Goal: Task Accomplishment & Management: Use online tool/utility

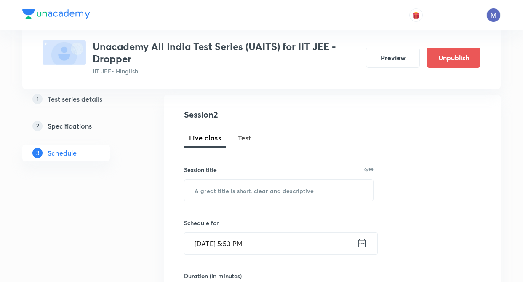
drag, startPoint x: 259, startPoint y: 147, endPoint x: 251, endPoint y: 152, distance: 9.8
click at [258, 147] on div "Test Series Unacademy All India Test Series (UAITS) for IIT JEE - Dropper IIT J…" at bounding box center [261, 263] width 479 height 601
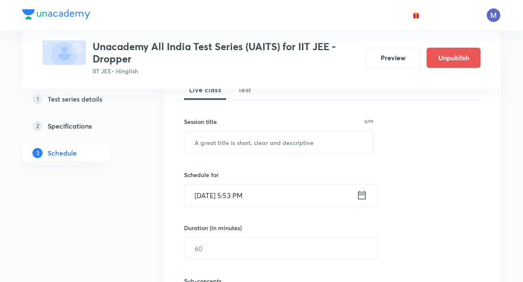
scroll to position [118, 0]
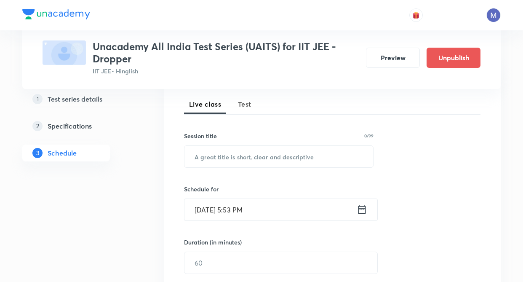
drag, startPoint x: 246, startPoint y: 103, endPoint x: 159, endPoint y: 217, distance: 143.4
click at [243, 106] on span "Test" at bounding box center [244, 104] width 13 height 10
drag, startPoint x: 158, startPoint y: 217, endPoint x: 160, endPoint y: 207, distance: 9.8
click at [158, 217] on div "Test Series Unacademy All India Test Series (UAITS) for IIT JEE - Dropper IIT J…" at bounding box center [261, 256] width 479 height 655
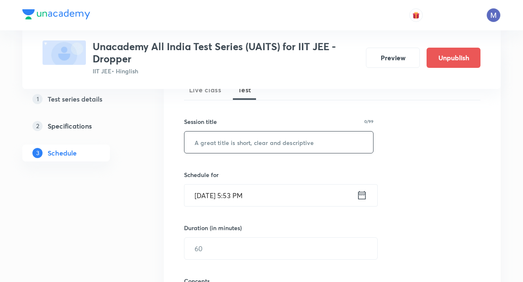
scroll to position [135, 0]
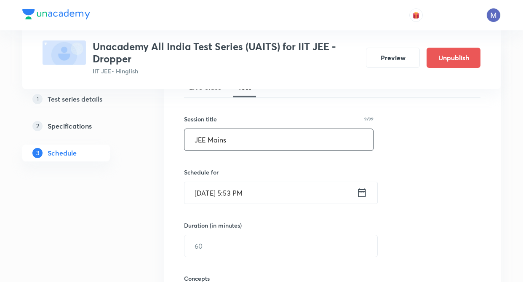
drag, startPoint x: 220, startPoint y: 147, endPoint x: 245, endPoint y: 162, distance: 29.1
click at [221, 147] on input "JEE Mains" at bounding box center [279, 139] width 189 height 21
type input "JEE Mains"
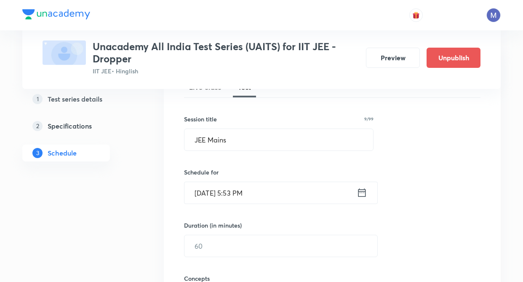
click at [362, 193] on icon at bounding box center [363, 192] width 8 height 8
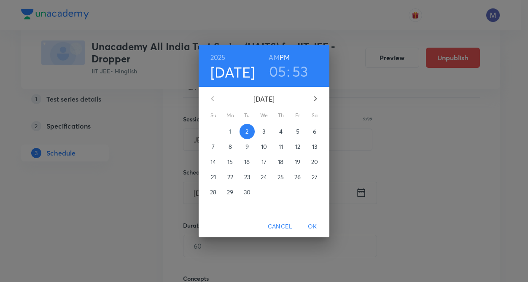
click at [216, 159] on p "14" at bounding box center [212, 162] width 5 height 8
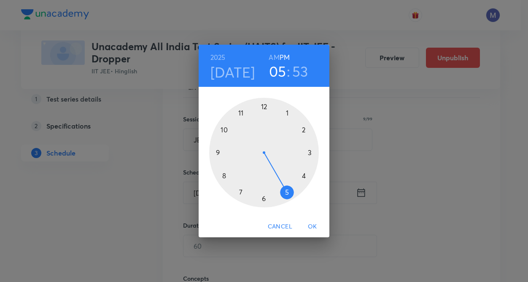
click at [303, 131] on div at bounding box center [264, 153] width 110 height 110
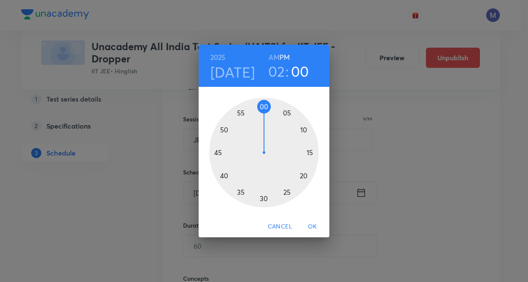
click at [265, 107] on div at bounding box center [264, 153] width 110 height 110
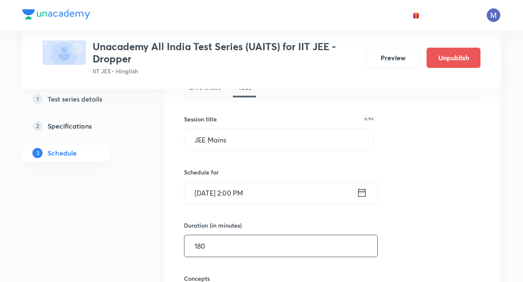
drag, startPoint x: 211, startPoint y: 247, endPoint x: 171, endPoint y: 241, distance: 40.6
click at [212, 247] on input "180" at bounding box center [281, 245] width 193 height 21
type input "180"
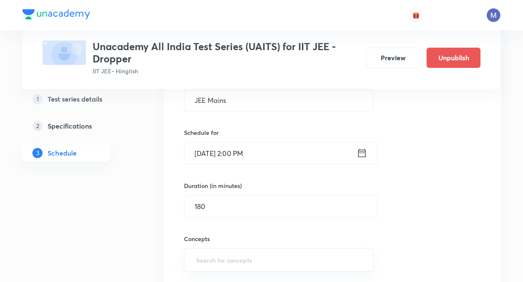
drag, startPoint x: 142, startPoint y: 228, endPoint x: 182, endPoint y: 192, distance: 53.4
click at [142, 226] on div "Test Series Unacademy All India Test Series (UAITS) for IIT JEE - Dropper IIT J…" at bounding box center [261, 200] width 479 height 655
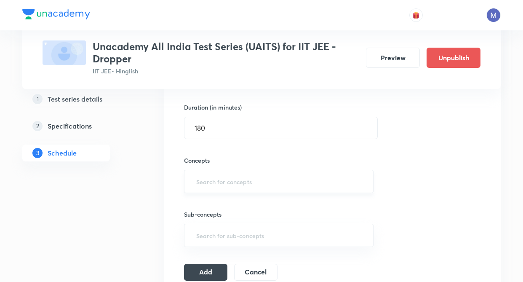
scroll to position [270, 0]
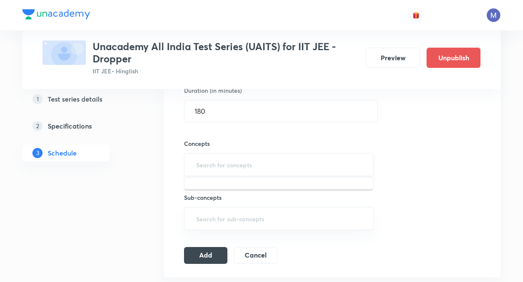
type input "m"
click at [224, 159] on input "m" at bounding box center [279, 165] width 169 height 16
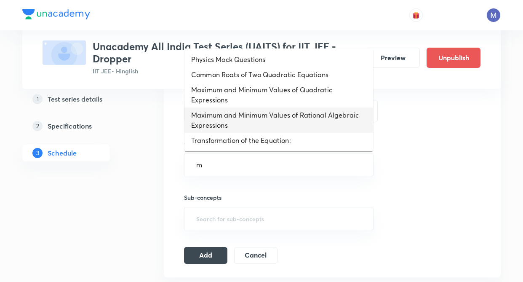
drag, startPoint x: 224, startPoint y: 127, endPoint x: 286, endPoint y: 144, distance: 64.3
click at [224, 126] on li "Maximum and Minimum Values of Rational Algebraic Expressions" at bounding box center [279, 119] width 189 height 25
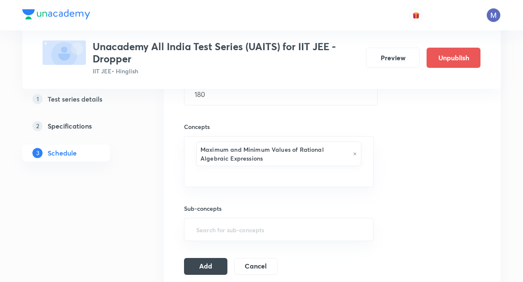
click at [155, 252] on div "Test Series Unacademy All India Test Series (UAITS) for IIT JEE - Dropper IIT J…" at bounding box center [261, 102] width 479 height 683
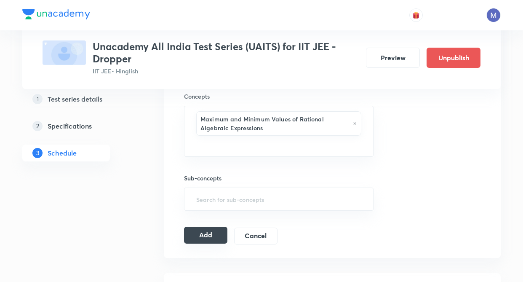
scroll to position [320, 0]
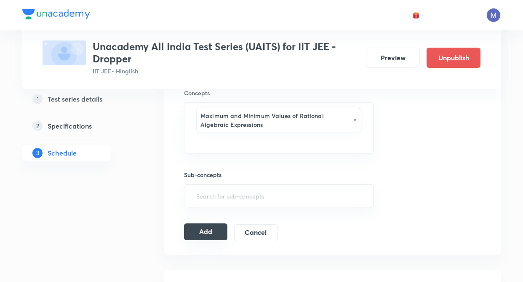
click at [205, 226] on button "Add" at bounding box center [205, 231] width 43 height 17
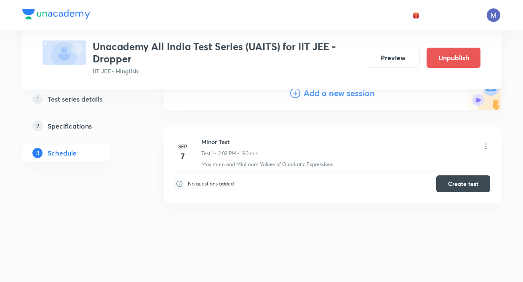
scroll to position [103, 0]
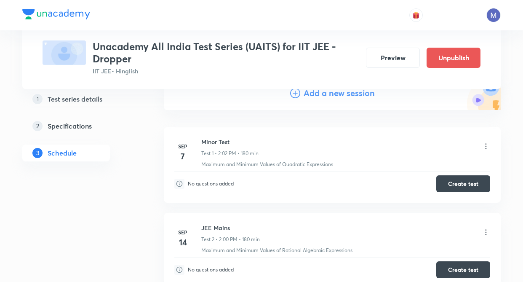
click at [149, 201] on div "Test Series Unacademy All India Test Series (UAITS) for IIT JEE - Dropper IIT J…" at bounding box center [261, 148] width 479 height 408
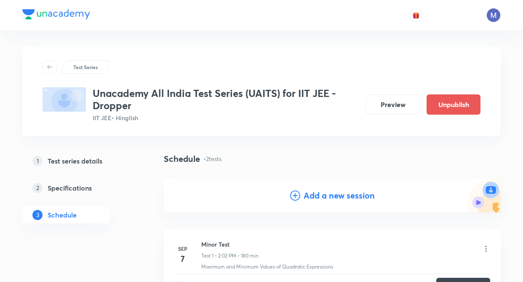
scroll to position [0, 0]
click at [315, 191] on h4 "Add a new session" at bounding box center [339, 196] width 71 height 13
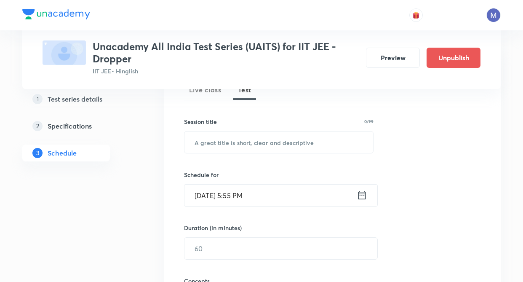
scroll to position [135, 0]
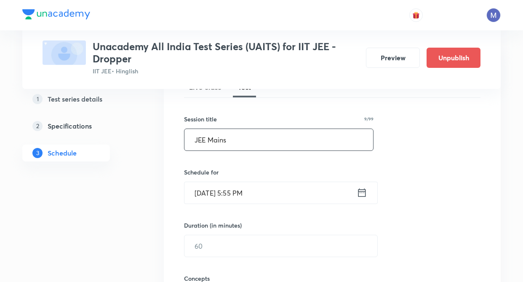
drag, startPoint x: 220, startPoint y: 143, endPoint x: 243, endPoint y: 167, distance: 33.7
click at [221, 141] on input "JEE Mains" at bounding box center [279, 139] width 189 height 21
type input "JEE Mains"
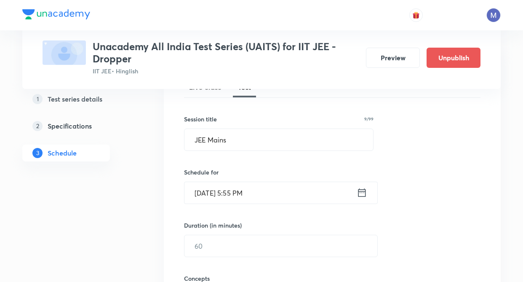
click at [367, 194] on icon at bounding box center [362, 193] width 11 height 12
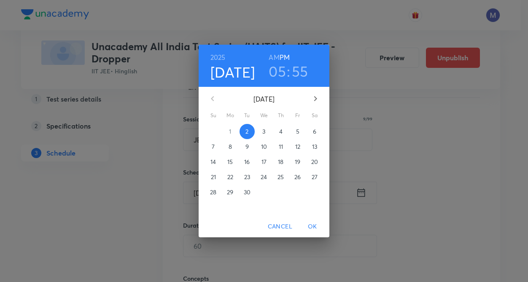
click at [213, 190] on p "28" at bounding box center [213, 192] width 6 height 8
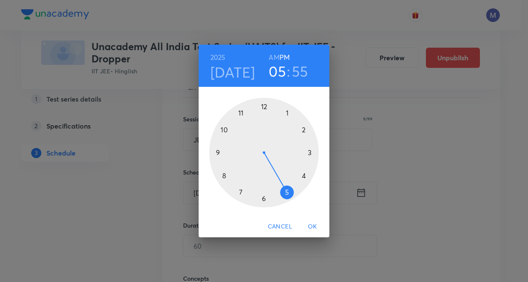
click at [303, 128] on div at bounding box center [264, 153] width 110 height 110
drag, startPoint x: 264, startPoint y: 104, endPoint x: 237, endPoint y: 150, distance: 53.5
click at [263, 105] on div at bounding box center [264, 153] width 110 height 110
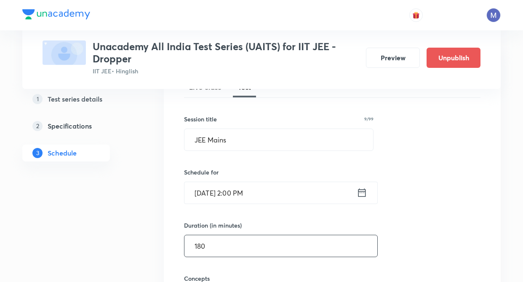
drag, startPoint x: 224, startPoint y: 245, endPoint x: 190, endPoint y: 241, distance: 34.3
click at [224, 245] on input "180" at bounding box center [281, 245] width 193 height 21
type input "180"
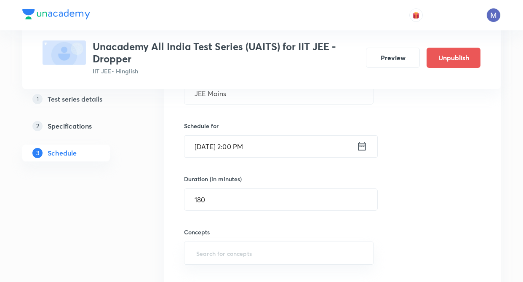
drag, startPoint x: 172, startPoint y: 241, endPoint x: 195, endPoint y: 211, distance: 38.2
click at [173, 239] on div "Session 3 Live class Test Session title 9/99 JEE Mains ​ Schedule for Sep 28, 2…" at bounding box center [332, 182] width 337 height 368
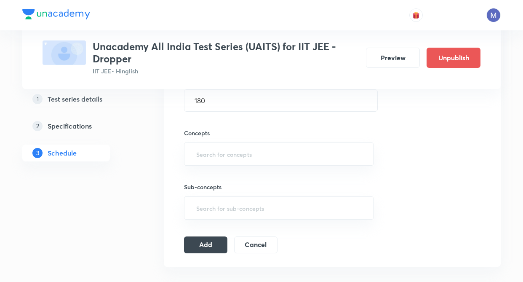
scroll to position [287, 0]
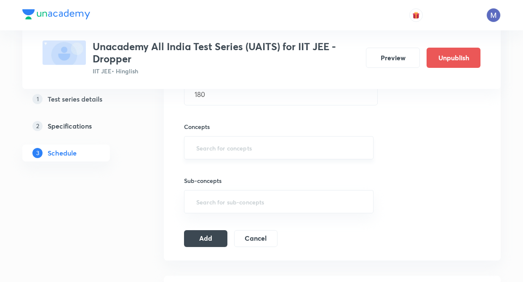
drag, startPoint x: 226, startPoint y: 156, endPoint x: 231, endPoint y: 149, distance: 8.9
click at [228, 154] on div "​" at bounding box center [279, 147] width 190 height 23
type input "ma"
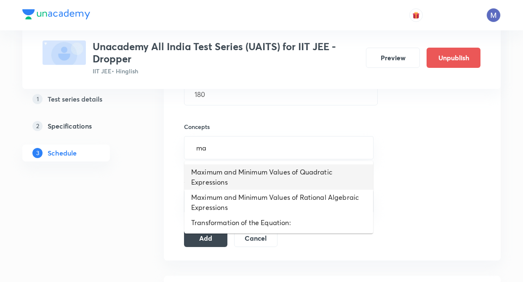
drag, startPoint x: 229, startPoint y: 187, endPoint x: 403, endPoint y: 184, distance: 174.1
click at [229, 188] on li "Maximum and Minimum Values of Quadratic Expressions" at bounding box center [279, 176] width 189 height 25
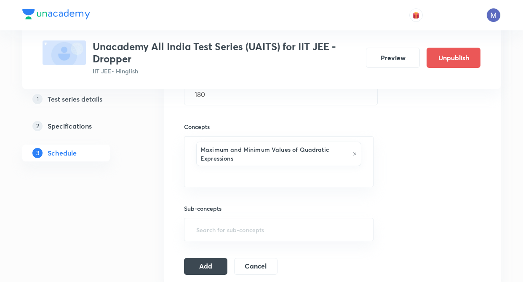
drag, startPoint x: 201, startPoint y: 261, endPoint x: 151, endPoint y: 247, distance: 52.0
click at [202, 260] on button "Add" at bounding box center [205, 266] width 43 height 17
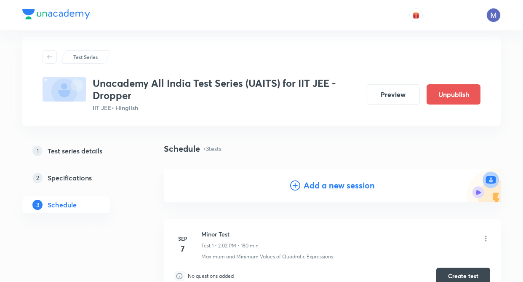
scroll to position [0, 0]
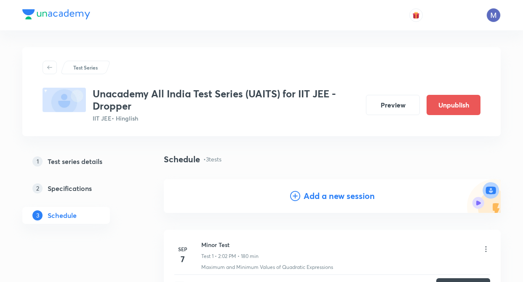
click at [320, 198] on h4 "Add a new session" at bounding box center [339, 196] width 71 height 13
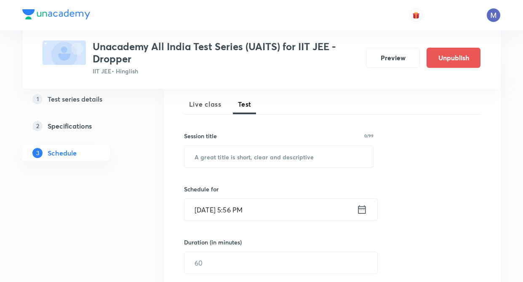
scroll to position [135, 0]
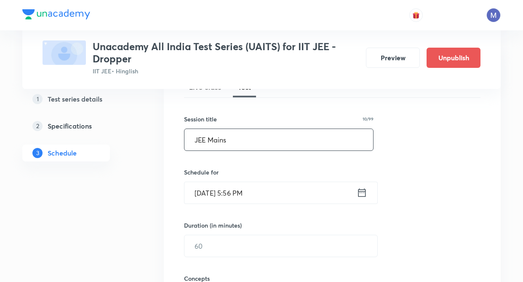
drag, startPoint x: 228, startPoint y: 147, endPoint x: 225, endPoint y: 191, distance: 44.4
click at [228, 149] on input "JEE Mains" at bounding box center [279, 139] width 189 height 21
type input "JEE Mains"
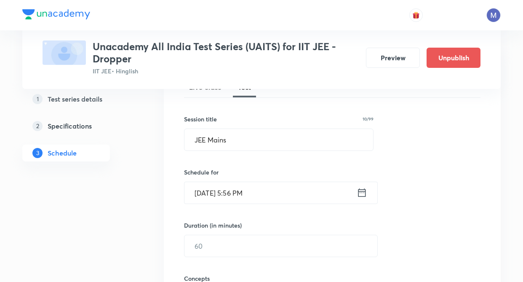
drag, startPoint x: 275, startPoint y: 209, endPoint x: 461, endPoint y: 198, distance: 185.7
click at [461, 198] on div "Session 4 Live class Test Session title 10/99 JEE Mains ​ Schedule for Sep 2, 2…" at bounding box center [332, 228] width 297 height 341
click at [311, 192] on input "Sep 2, 2025, 5:56 PM" at bounding box center [271, 192] width 172 height 21
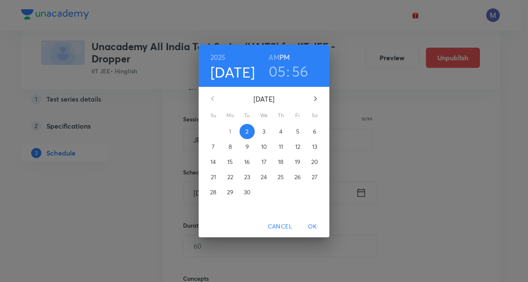
drag, startPoint x: 314, startPoint y: 97, endPoint x: 277, endPoint y: 131, distance: 50.2
click at [315, 99] on icon "button" at bounding box center [315, 99] width 10 height 10
click at [215, 164] on p "12" at bounding box center [213, 162] width 5 height 8
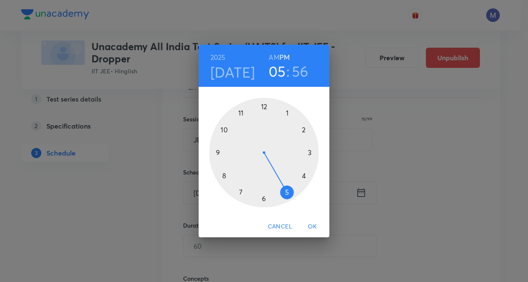
drag, startPoint x: 303, startPoint y: 128, endPoint x: 299, endPoint y: 126, distance: 4.5
click at [303, 129] on div at bounding box center [264, 153] width 110 height 110
click at [264, 106] on div at bounding box center [264, 153] width 110 height 110
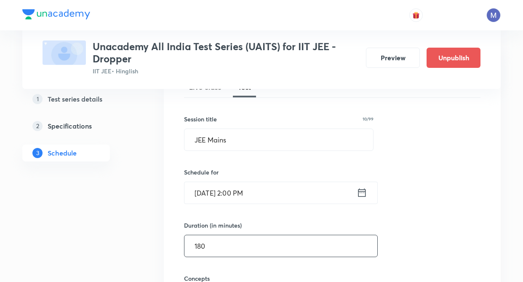
click at [228, 243] on input "180" at bounding box center [281, 245] width 193 height 21
type input "180"
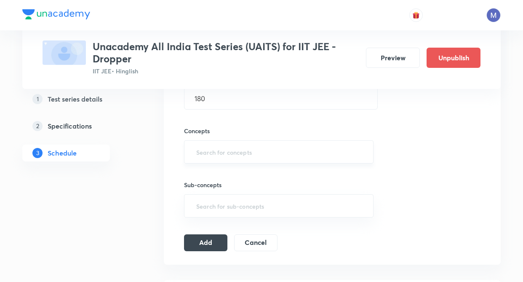
scroll to position [287, 0]
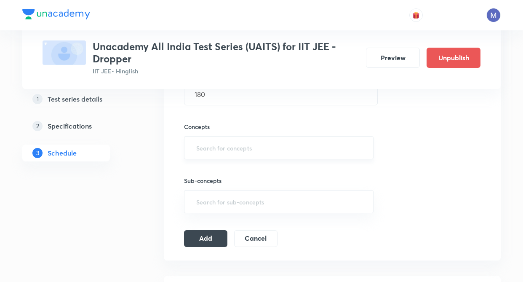
click at [229, 156] on div "​" at bounding box center [279, 147] width 190 height 23
type input "ma"
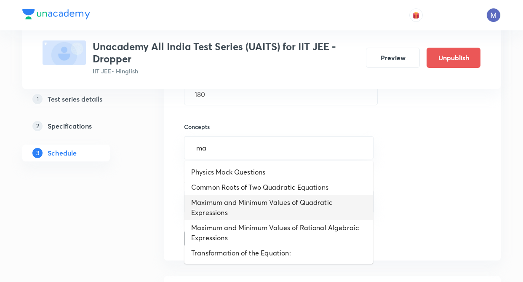
click at [246, 203] on li "Maximum and Minimum Values of Quadratic Expressions" at bounding box center [279, 207] width 189 height 25
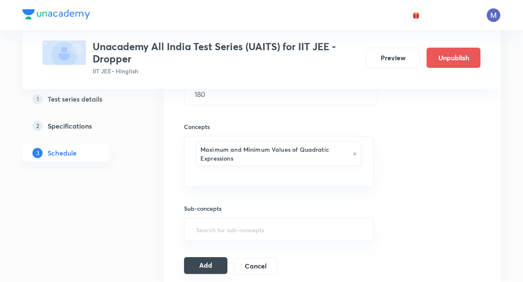
click at [196, 258] on button "Add" at bounding box center [205, 265] width 43 height 17
click at [201, 267] on button "Add" at bounding box center [205, 265] width 43 height 17
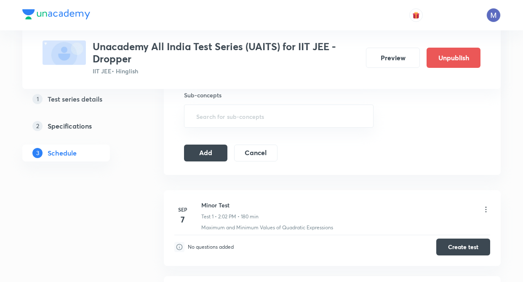
scroll to position [382, 0]
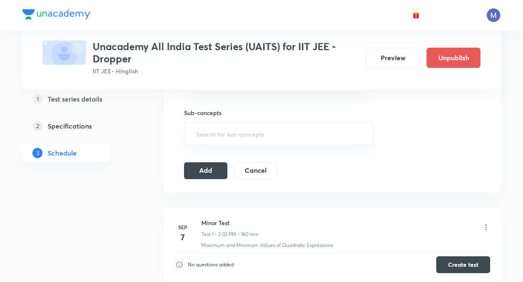
drag, startPoint x: 209, startPoint y: 170, endPoint x: 158, endPoint y: 203, distance: 60.9
click at [207, 171] on button "Add" at bounding box center [205, 170] width 43 height 17
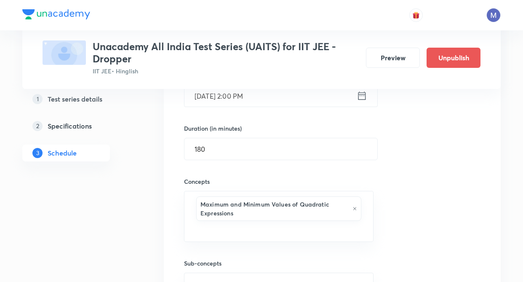
scroll to position [214, 0]
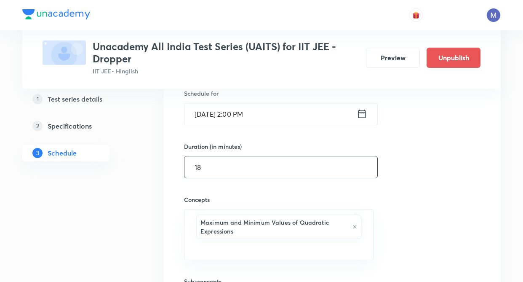
type input "180"
drag, startPoint x: 212, startPoint y: 167, endPoint x: 189, endPoint y: 218, distance: 56.0
click at [212, 168] on input "180" at bounding box center [281, 166] width 193 height 21
drag, startPoint x: 146, startPoint y: 236, endPoint x: 153, endPoint y: 235, distance: 7.4
click at [146, 236] on div "Test Series Unacademy All India Test Series (UAITS) for IIT JEE - Dropper IIT J…" at bounding box center [261, 261] width 479 height 855
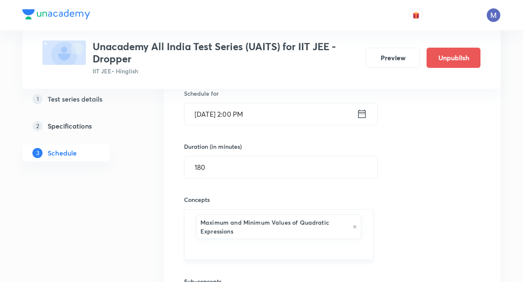
click at [356, 225] on icon at bounding box center [355, 226] width 3 height 3
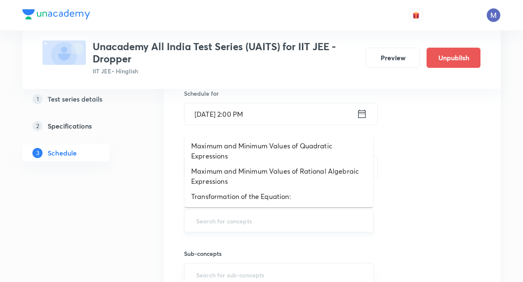
click at [261, 222] on input "text" at bounding box center [279, 221] width 169 height 16
click at [262, 197] on li "Transformation of the Equation:" at bounding box center [279, 196] width 189 height 15
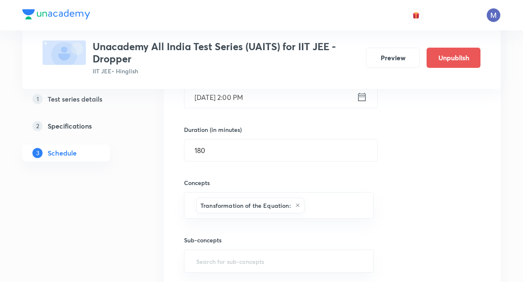
click at [129, 231] on div "1 Test series details 2 Specifications 3 Schedule" at bounding box center [79, 284] width 115 height 724
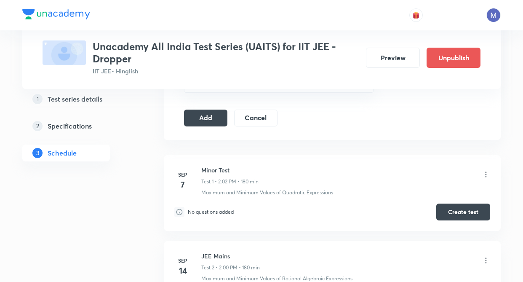
scroll to position [416, 0]
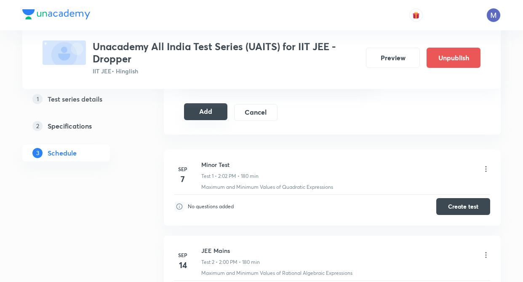
click at [204, 116] on button "Add" at bounding box center [205, 111] width 43 height 17
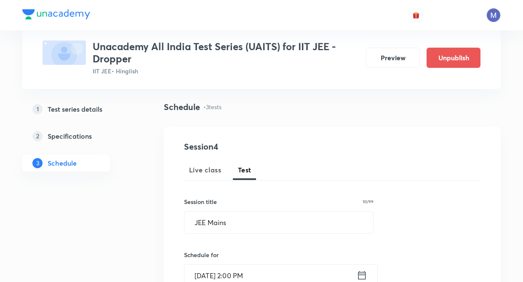
scroll to position [62, 0]
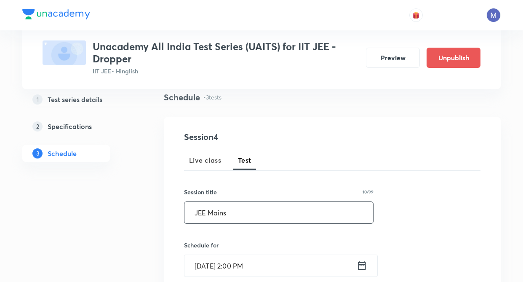
drag, startPoint x: 243, startPoint y: 215, endPoint x: 219, endPoint y: 221, distance: 24.7
click at [243, 215] on input "JEE Mains" at bounding box center [279, 212] width 189 height 21
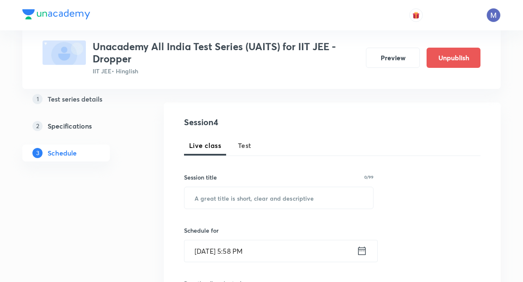
scroll to position [48, 0]
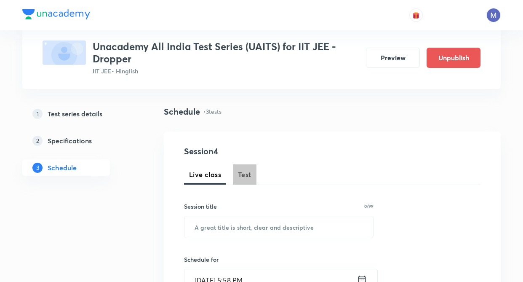
click at [236, 170] on button "Test" at bounding box center [245, 174] width 24 height 20
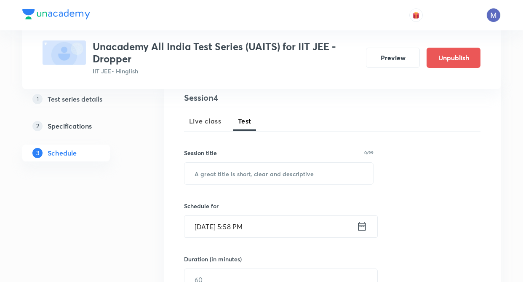
scroll to position [115, 0]
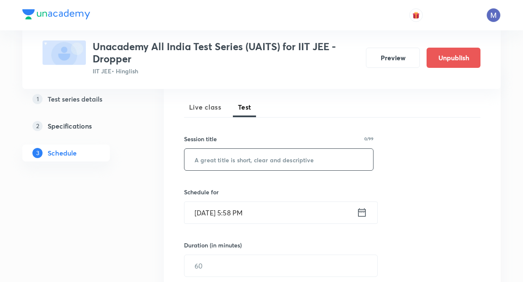
click at [215, 156] on input "text" at bounding box center [279, 159] width 189 height 21
type input "JEE Mains"
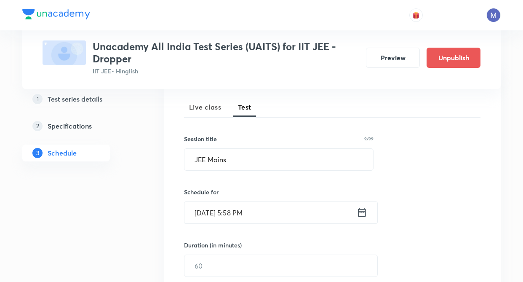
click at [366, 211] on icon at bounding box center [362, 213] width 11 height 12
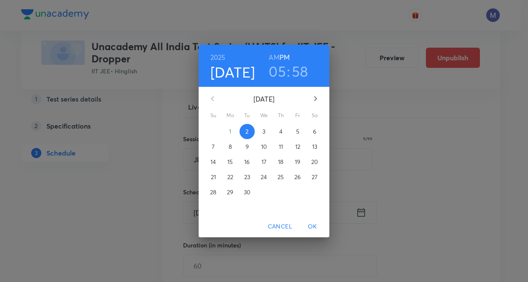
drag, startPoint x: 313, startPoint y: 99, endPoint x: 263, endPoint y: 138, distance: 63.7
click at [313, 101] on icon "button" at bounding box center [315, 99] width 10 height 10
click at [215, 164] on p "12" at bounding box center [213, 162] width 5 height 8
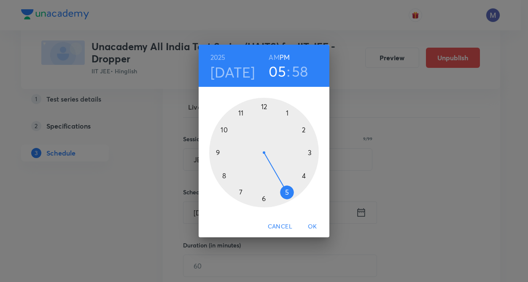
click at [302, 127] on div at bounding box center [264, 153] width 110 height 110
drag, startPoint x: 263, startPoint y: 107, endPoint x: 259, endPoint y: 161, distance: 55.0
click at [263, 107] on div at bounding box center [264, 153] width 110 height 110
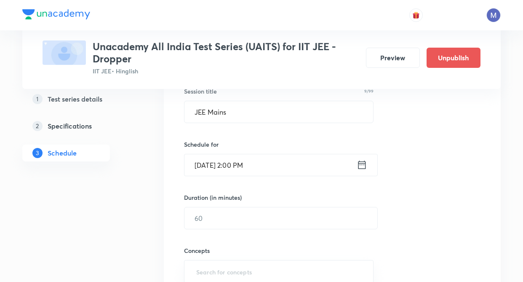
scroll to position [166, 0]
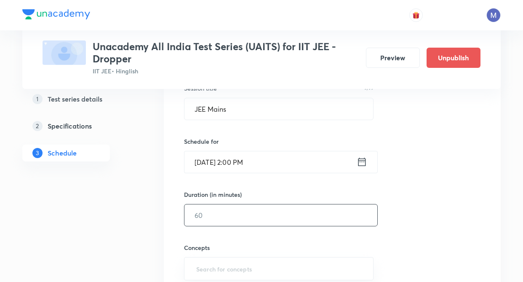
click at [227, 214] on input "text" at bounding box center [281, 214] width 193 height 21
type input "180"
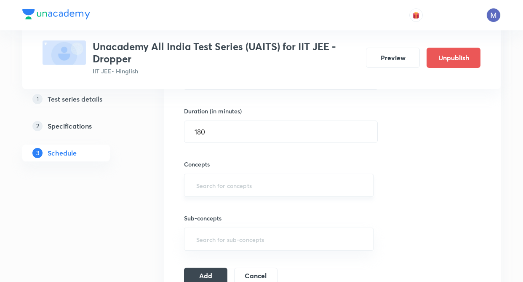
scroll to position [250, 0]
drag, startPoint x: 243, startPoint y: 179, endPoint x: 243, endPoint y: 184, distance: 5.1
click at [243, 179] on input "n" at bounding box center [279, 185] width 169 height 16
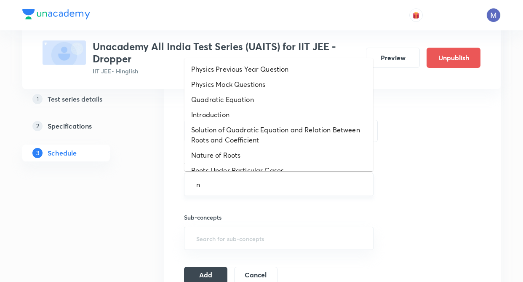
type input "t"
drag, startPoint x: 241, startPoint y: 189, endPoint x: 236, endPoint y: 140, distance: 49.1
click at [241, 182] on input "t" at bounding box center [279, 185] width 169 height 16
click at [233, 111] on li "Introduction" at bounding box center [279, 114] width 189 height 15
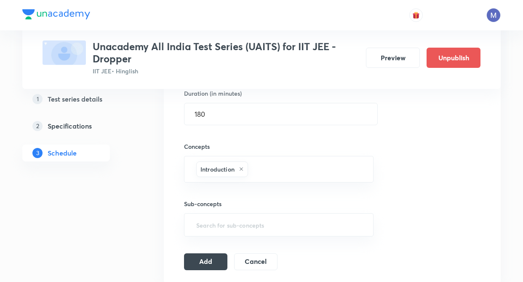
drag, startPoint x: 149, startPoint y: 242, endPoint x: 161, endPoint y: 245, distance: 12.6
click at [150, 242] on div "Test Series Unacademy All India Test Series (UAITS) for IIT JEE - Dropper IIT J…" at bounding box center [261, 195] width 479 height 830
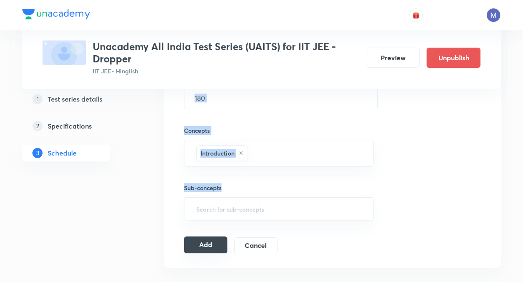
scroll to position [284, 0]
drag, startPoint x: 223, startPoint y: 241, endPoint x: 187, endPoint y: 250, distance: 37.7
click at [220, 242] on button "Add" at bounding box center [205, 244] width 43 height 17
click at [217, 243] on button "Add" at bounding box center [205, 244] width 43 height 17
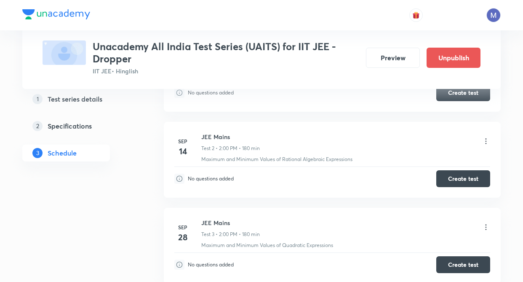
scroll to position [553, 0]
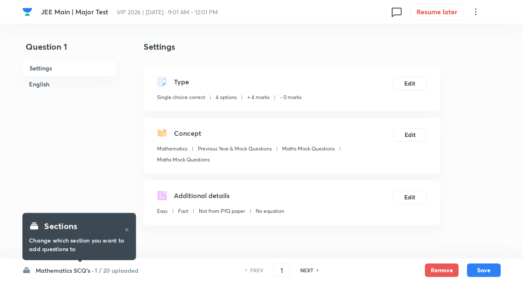
click at [99, 269] on h6 "1 / 20 uploaded" at bounding box center [117, 270] width 44 height 9
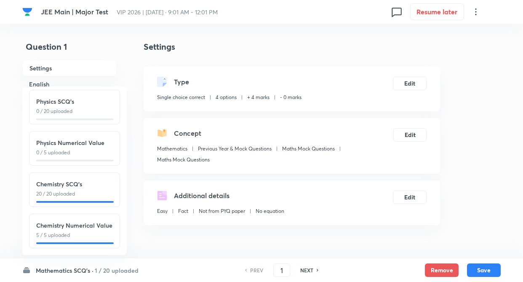
scroll to position [93, 0]
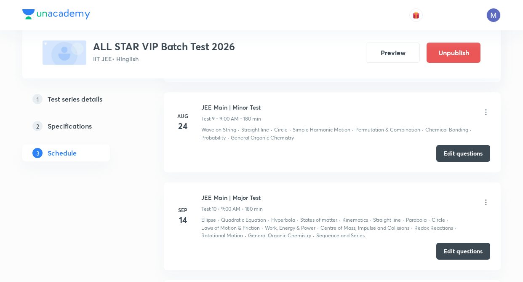
scroll to position [1170, 0]
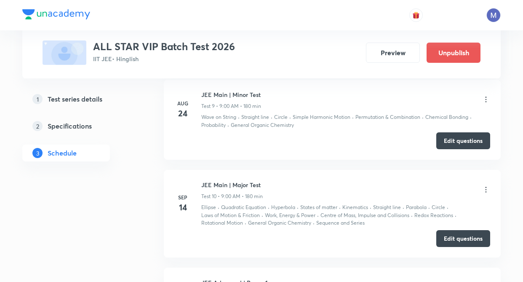
click at [486, 190] on icon at bounding box center [486, 189] width 8 height 8
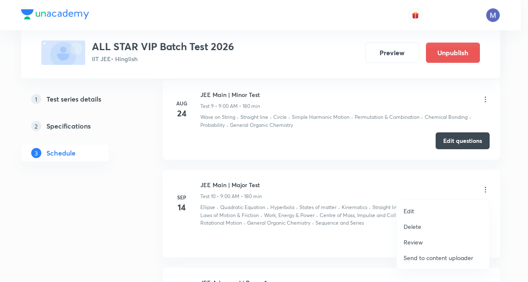
click at [310, 253] on div at bounding box center [264, 141] width 528 height 282
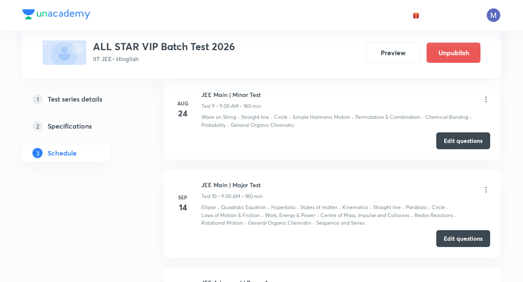
drag, startPoint x: 466, startPoint y: 242, endPoint x: 343, endPoint y: 219, distance: 125.2
click at [465, 242] on button "Edit questions" at bounding box center [464, 238] width 54 height 17
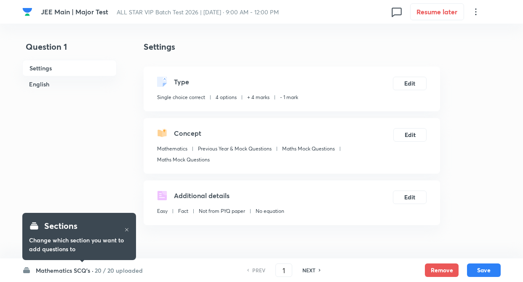
checkbox input "true"
click at [112, 268] on h6 "20 / 20 uploaded" at bounding box center [119, 270] width 48 height 9
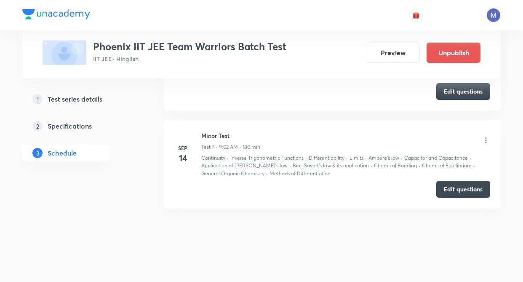
scroll to position [943, 0]
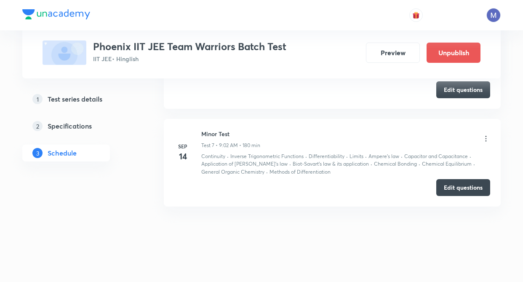
drag, startPoint x: 455, startPoint y: 188, endPoint x: 400, endPoint y: 229, distance: 68.6
click at [454, 188] on button "Edit questions" at bounding box center [464, 187] width 54 height 17
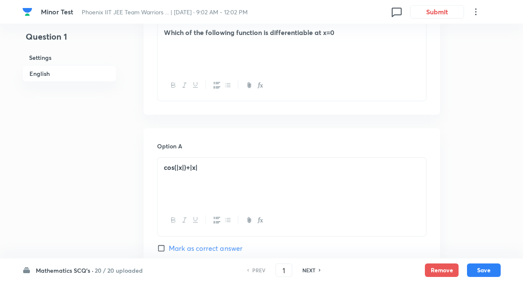
scroll to position [318, 0]
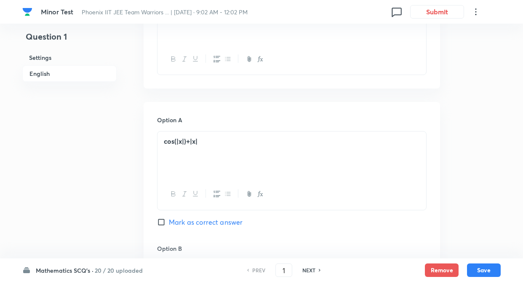
click at [110, 267] on h6 "20 / 20 uploaded" at bounding box center [119, 270] width 48 height 9
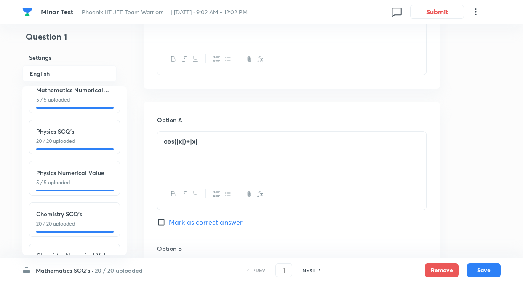
scroll to position [93, 0]
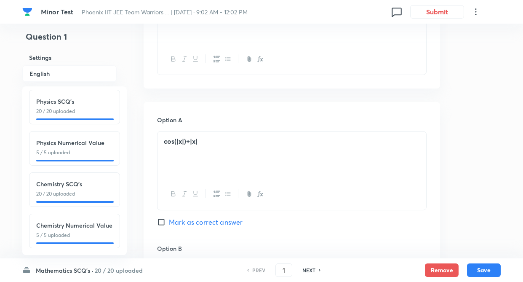
click at [79, 180] on h6 "Chemistry SCQ's" at bounding box center [74, 184] width 77 height 9
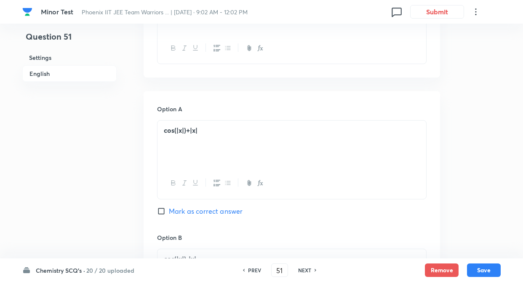
type input "51"
checkbox input "false"
checkbox input "true"
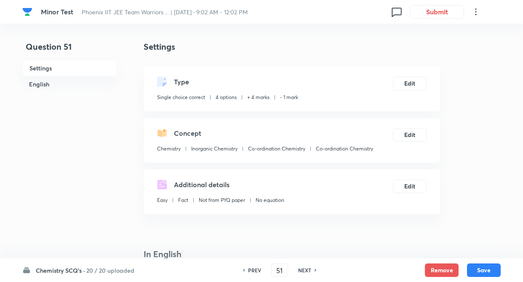
click at [307, 271] on h6 "NEXT" at bounding box center [304, 270] width 13 height 8
type input "52"
checkbox input "false"
checkbox input "true"
click at [305, 273] on h6 "NEXT" at bounding box center [304, 270] width 13 height 8
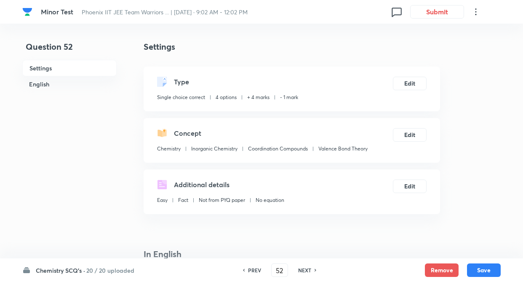
type input "53"
checkbox input "true"
click at [303, 272] on h6 "NEXT" at bounding box center [304, 270] width 13 height 8
type input "54"
checkbox input "true"
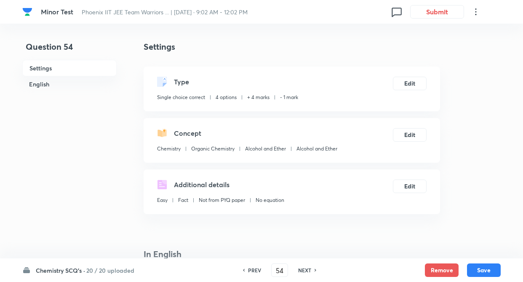
click at [306, 271] on h6 "NEXT" at bounding box center [304, 270] width 13 height 8
type input "55"
checkbox input "false"
checkbox input "true"
click at [300, 272] on h6 "NEXT" at bounding box center [304, 270] width 13 height 8
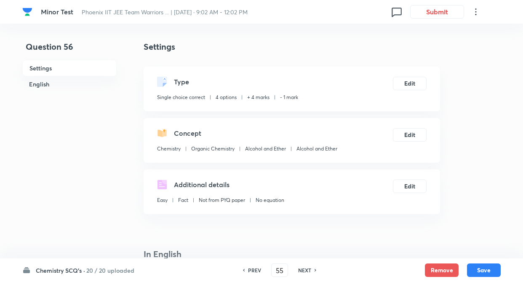
type input "56"
checkbox input "false"
checkbox input "true"
click at [303, 266] on div "PREV 56 ​ NEXT" at bounding box center [279, 269] width 109 height 13
click at [306, 267] on h6 "NEXT" at bounding box center [304, 270] width 13 height 8
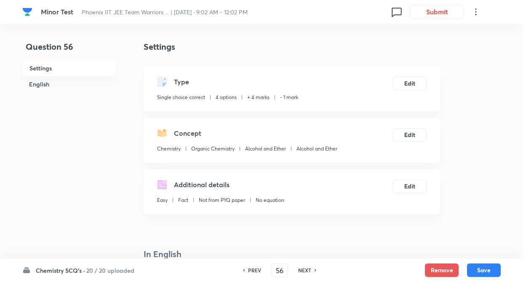
type input "57"
checkbox input "true"
click at [306, 272] on h6 "NEXT" at bounding box center [304, 270] width 13 height 8
type input "58"
checkbox input "false"
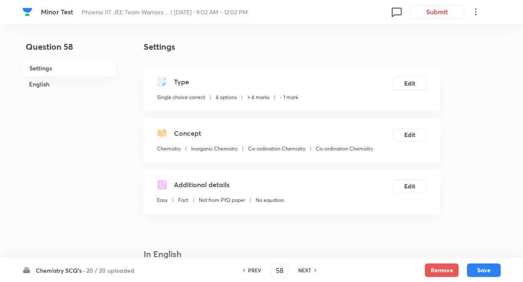
checkbox input "true"
click at [304, 269] on h6 "NEXT" at bounding box center [304, 270] width 13 height 8
type input "59"
checkbox input "true"
click at [300, 268] on h6 "NEXT" at bounding box center [304, 270] width 13 height 8
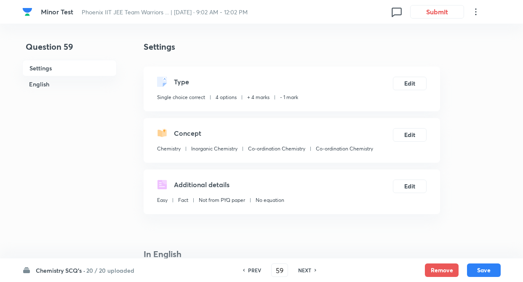
type input "60"
checkbox input "false"
checkbox input "true"
drag, startPoint x: 305, startPoint y: 268, endPoint x: 309, endPoint y: 270, distance: 4.3
click at [306, 268] on h6 "NEXT" at bounding box center [304, 270] width 13 height 8
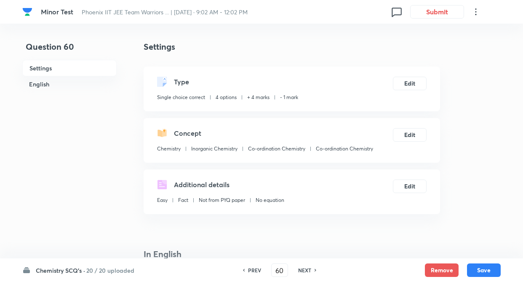
type input "61"
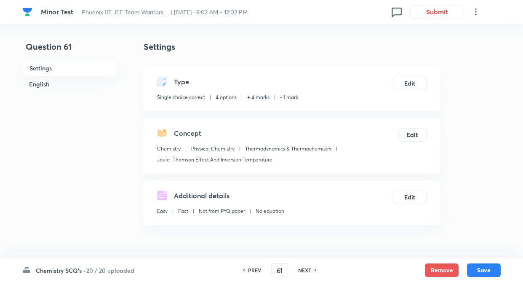
checkbox input "true"
click at [309, 271] on h6 "NEXT" at bounding box center [304, 270] width 13 height 8
type input "62"
checkbox input "false"
checkbox input "true"
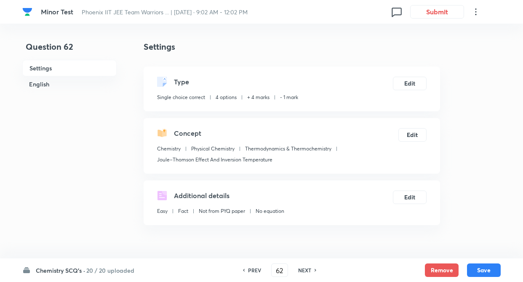
click at [305, 271] on h6 "NEXT" at bounding box center [304, 270] width 13 height 8
type input "63"
checkbox input "true"
click at [309, 271] on h6 "NEXT" at bounding box center [304, 270] width 13 height 8
type input "64"
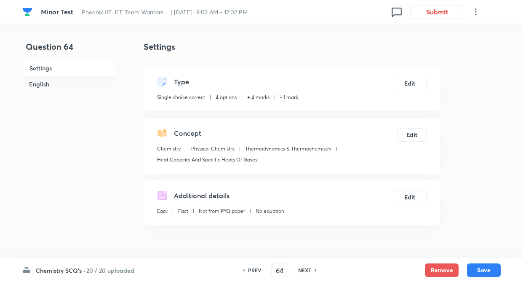
checkbox input "false"
checkbox input "true"
click at [308, 268] on h6 "NEXT" at bounding box center [304, 270] width 13 height 8
type input "65"
checkbox input "true"
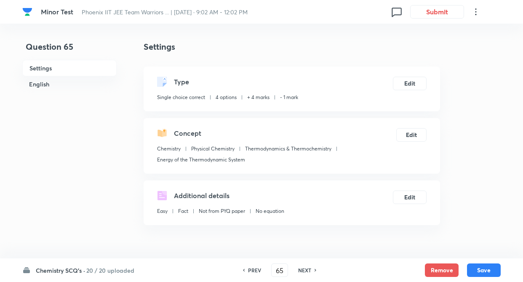
drag, startPoint x: 310, startPoint y: 271, endPoint x: 223, endPoint y: 259, distance: 88.0
click at [310, 271] on h6 "NEXT" at bounding box center [304, 270] width 13 height 8
type input "66"
checkbox input "true"
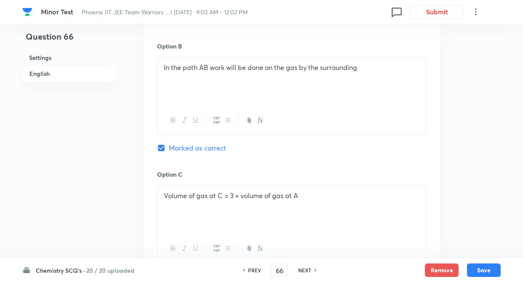
scroll to position [547, 0]
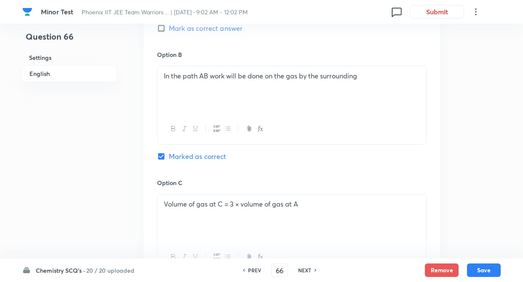
click at [309, 270] on h6 "NEXT" at bounding box center [304, 270] width 13 height 8
type input "67"
checkbox input "false"
checkbox input "true"
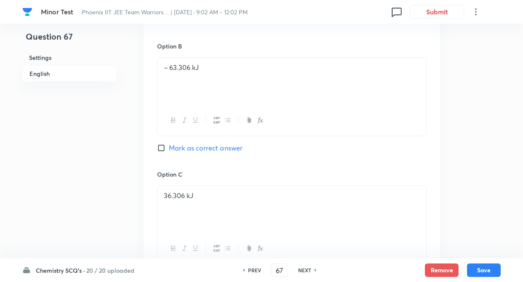
drag, startPoint x: 309, startPoint y: 270, endPoint x: 236, endPoint y: 215, distance: 91.0
click at [309, 269] on h6 "NEXT" at bounding box center [304, 270] width 13 height 8
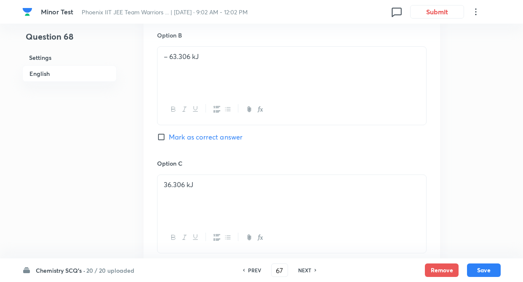
type input "68"
checkbox input "false"
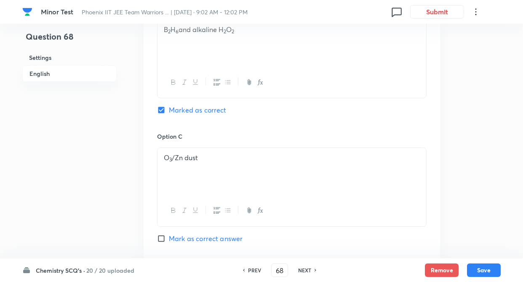
checkbox input "true"
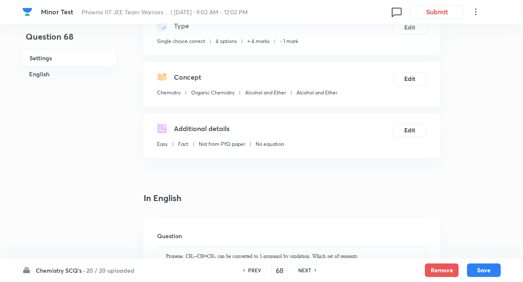
scroll to position [67, 0]
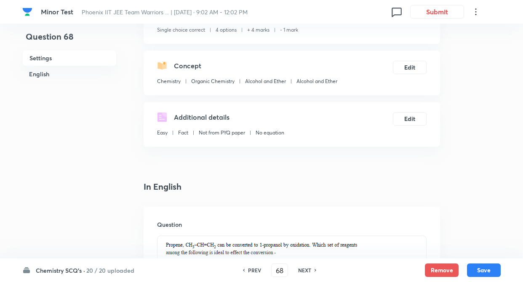
drag, startPoint x: 305, startPoint y: 269, endPoint x: 244, endPoint y: 259, distance: 61.5
click at [304, 269] on h6 "NEXT" at bounding box center [304, 270] width 13 height 8
type input "69"
checkbox input "false"
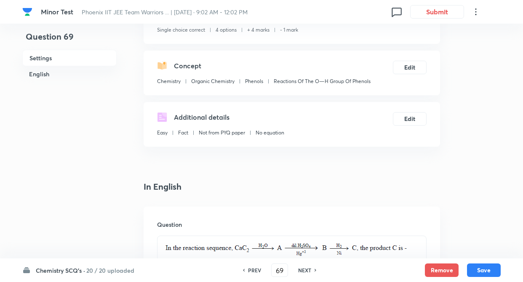
checkbox input "true"
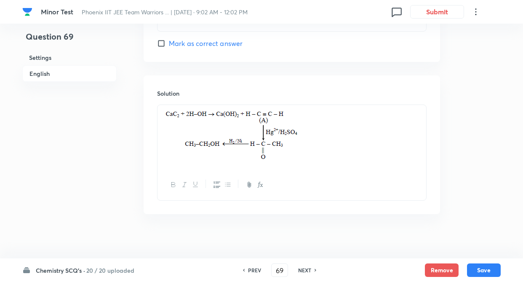
scroll to position [877, 0]
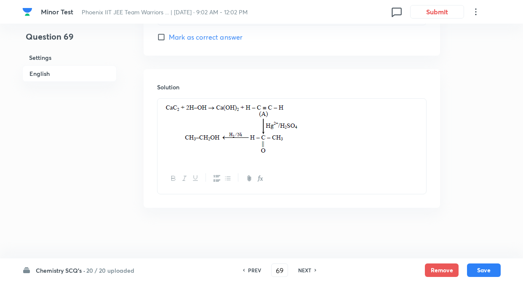
drag, startPoint x: 126, startPoint y: 188, endPoint x: 182, endPoint y: 234, distance: 72.7
click at [307, 268] on h6 "NEXT" at bounding box center [304, 270] width 13 height 8
type input "70"
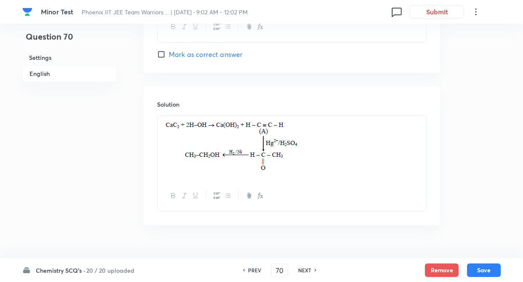
checkbox input "false"
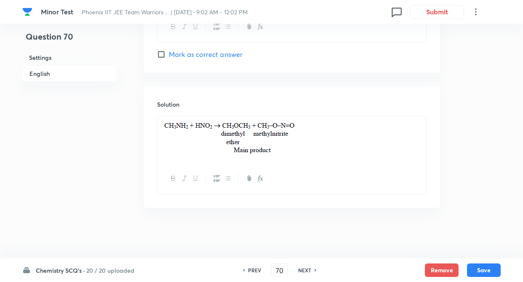
checkbox input "true"
drag, startPoint x: 306, startPoint y: 269, endPoint x: 157, endPoint y: 228, distance: 154.2
click at [306, 268] on h6 "NEXT" at bounding box center [304, 270] width 13 height 8
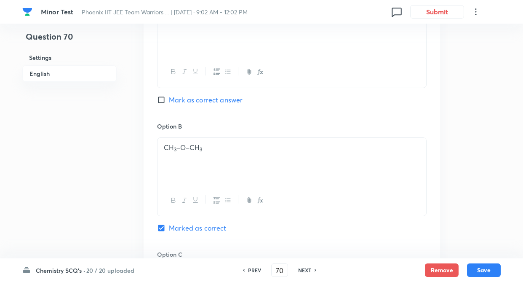
type input "71"
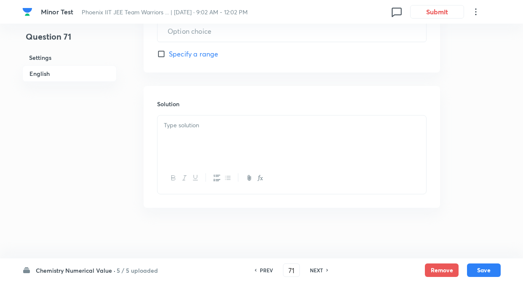
type input "3"
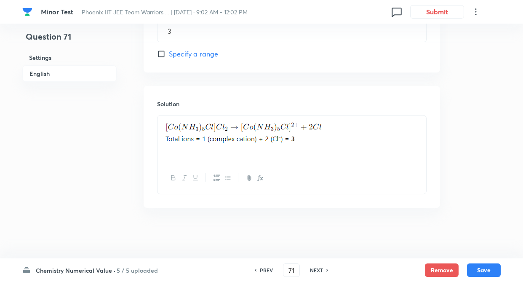
click at [317, 268] on h6 "NEXT" at bounding box center [316, 270] width 13 height 8
type input "72"
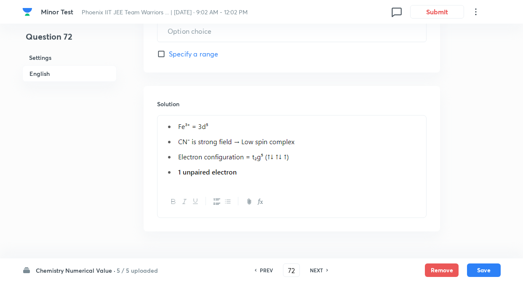
type input "1"
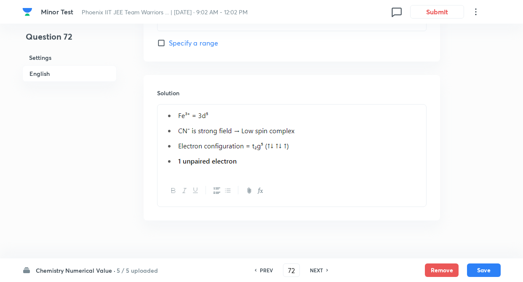
click at [314, 270] on h6 "NEXT" at bounding box center [316, 270] width 13 height 8
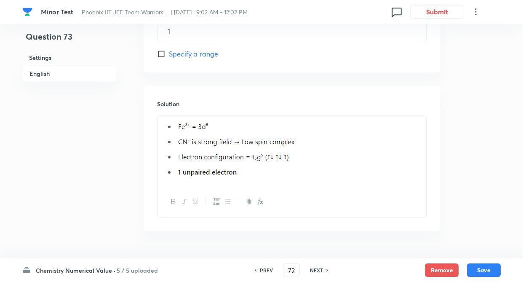
type input "73"
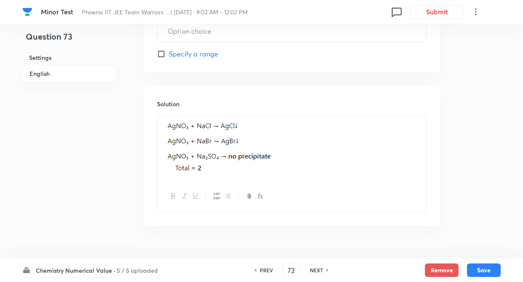
type input "2"
click at [314, 275] on div "PREV 73 ​ NEXT" at bounding box center [291, 269] width 109 height 13
drag, startPoint x: 315, startPoint y: 267, endPoint x: 284, endPoint y: 254, distance: 33.6
click at [314, 266] on h6 "NEXT" at bounding box center [316, 270] width 13 height 8
type input "74"
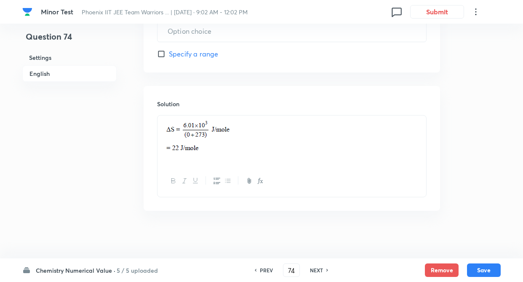
type input "22"
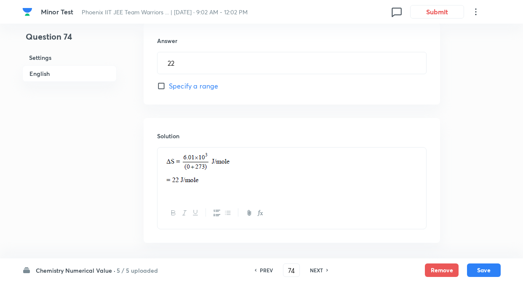
drag, startPoint x: 175, startPoint y: 216, endPoint x: 137, endPoint y: 199, distance: 42.1
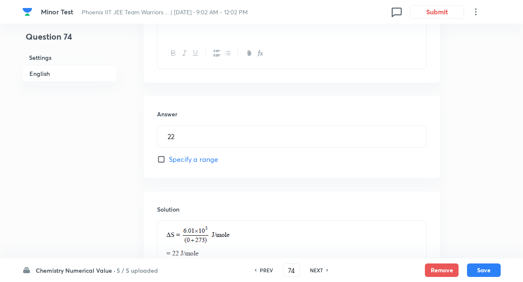
scroll to position [294, 0]
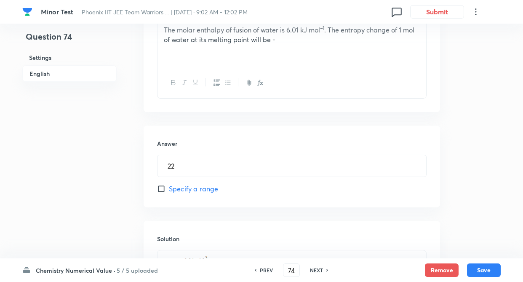
drag, startPoint x: 137, startPoint y: 199, endPoint x: 74, endPoint y: 203, distance: 63.0
drag, startPoint x: 74, startPoint y: 203, endPoint x: 257, endPoint y: 222, distance: 184.3
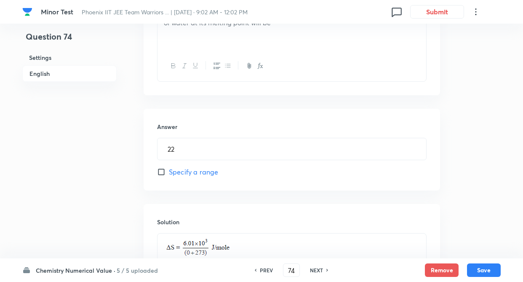
drag, startPoint x: 257, startPoint y: 222, endPoint x: 448, endPoint y: 191, distance: 193.9
click at [448, 191] on div "Question 74 Settings English Settings Type Integer + 4 marks - 1 mark Edit Conc…" at bounding box center [261, 45] width 479 height 633
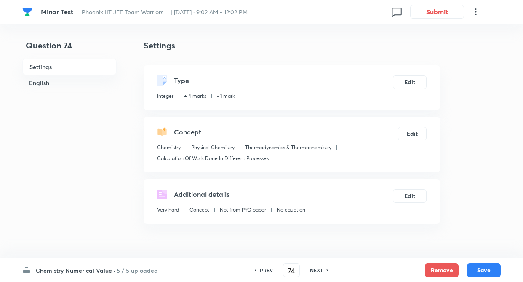
scroll to position [0, 0]
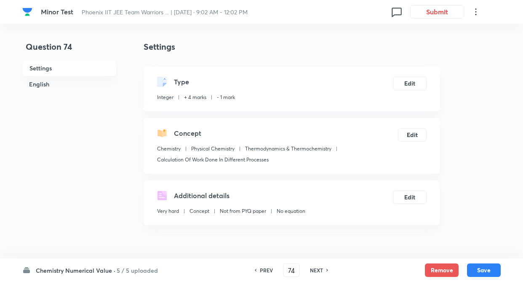
drag, startPoint x: 156, startPoint y: -6, endPoint x: 163, endPoint y: 15, distance: 22.3
drag, startPoint x: 163, startPoint y: 15, endPoint x: 465, endPoint y: 112, distance: 317.2
drag, startPoint x: 264, startPoint y: 271, endPoint x: 243, endPoint y: 227, distance: 49.0
click at [263, 271] on h6 "PREV" at bounding box center [266, 270] width 13 height 8
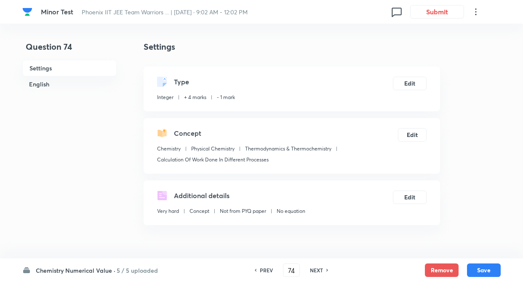
type input "73"
type input "2"
type input "7"
type input "51"
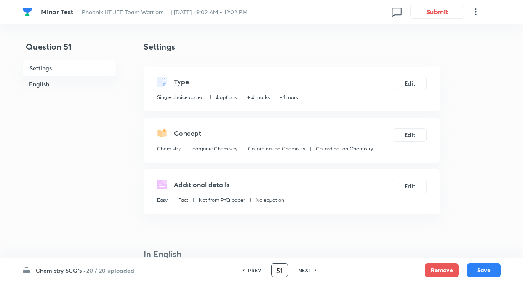
checkbox input "true"
drag, startPoint x: 295, startPoint y: 272, endPoint x: 288, endPoint y: 276, distance: 8.5
click at [294, 272] on div "PREV 51 ​ NEXT" at bounding box center [279, 269] width 109 height 13
click at [307, 268] on h6 "NEXT" at bounding box center [304, 270] width 13 height 8
type input "52"
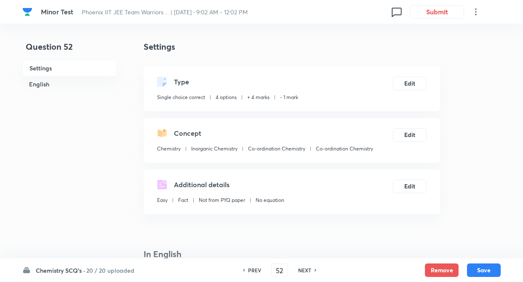
checkbox input "false"
checkbox input "true"
drag, startPoint x: 306, startPoint y: 269, endPoint x: 306, endPoint y: 265, distance: 4.2
click at [306, 268] on h6 "NEXT" at bounding box center [304, 270] width 13 height 8
type input "53"
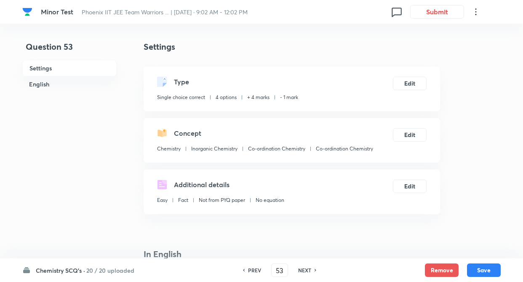
checkbox input "true"
click at [307, 268] on h6 "NEXT" at bounding box center [304, 270] width 13 height 8
type input "54"
checkbox input "true"
click at [255, 271] on h6 "PREV" at bounding box center [254, 270] width 13 height 8
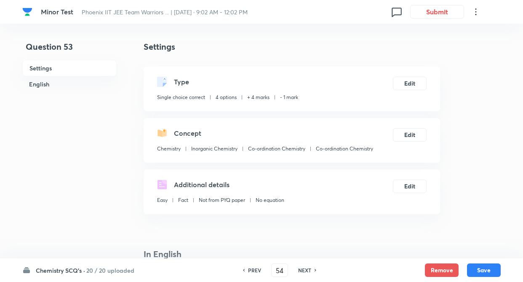
type input "53"
checkbox input "true"
drag, startPoint x: 306, startPoint y: 270, endPoint x: 305, endPoint y: 276, distance: 6.0
click at [305, 271] on h6 "NEXT" at bounding box center [304, 270] width 13 height 8
type input "54"
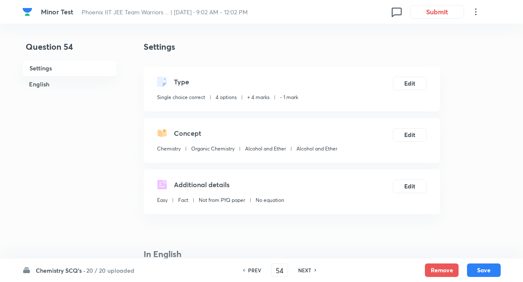
checkbox input "true"
click at [306, 268] on h6 "NEXT" at bounding box center [304, 270] width 13 height 8
type input "55"
checkbox input "false"
checkbox input "true"
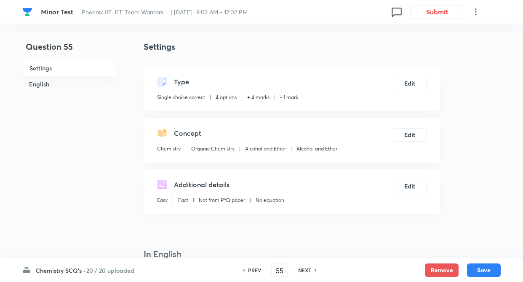
click at [305, 268] on h6 "NEXT" at bounding box center [304, 270] width 13 height 8
type input "56"
checkbox input "false"
checkbox input "true"
click at [306, 270] on h6 "NEXT" at bounding box center [304, 270] width 13 height 8
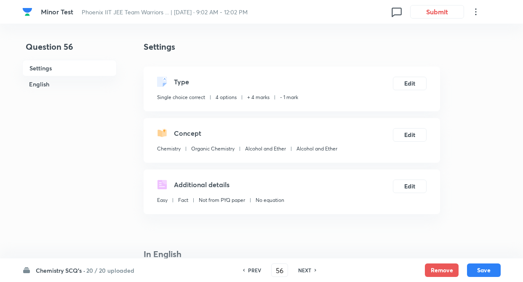
type input "57"
checkbox input "true"
click at [304, 271] on h6 "NEXT" at bounding box center [304, 270] width 13 height 8
type input "58"
checkbox input "false"
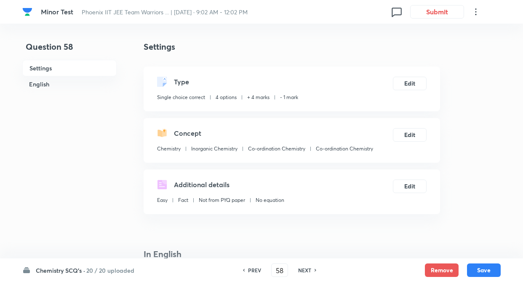
checkbox input "true"
click at [304, 269] on h6 "NEXT" at bounding box center [304, 270] width 13 height 8
type input "59"
checkbox input "true"
click at [306, 269] on h6 "NEXT" at bounding box center [304, 270] width 13 height 8
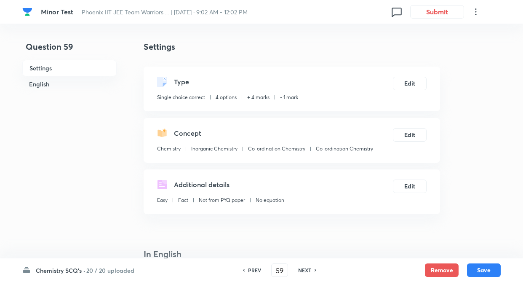
type input "60"
checkbox input "false"
checkbox input "true"
click at [306, 269] on h6 "NEXT" at bounding box center [304, 270] width 13 height 8
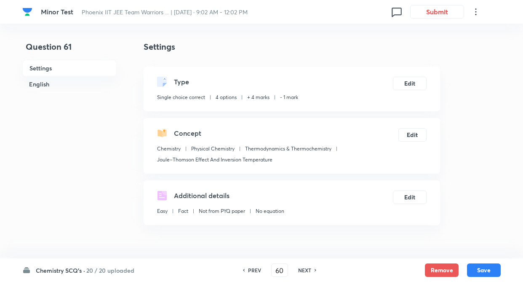
type input "61"
checkbox input "true"
click at [259, 271] on h6 "PREV" at bounding box center [254, 270] width 13 height 8
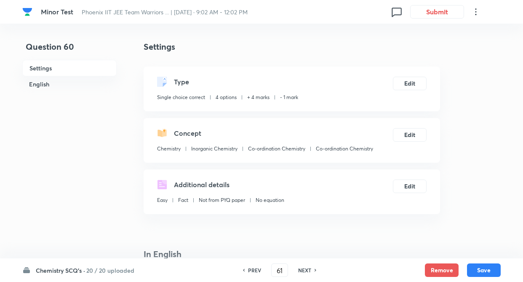
type input "60"
checkbox input "true"
drag, startPoint x: 299, startPoint y: 271, endPoint x: 304, endPoint y: 270, distance: 5.1
click at [299, 271] on h6 "NEXT" at bounding box center [304, 270] width 13 height 8
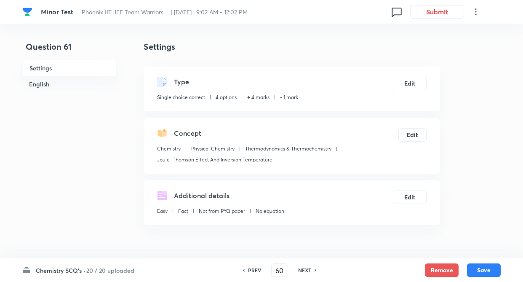
type input "61"
checkbox input "true"
drag, startPoint x: 310, startPoint y: 270, endPoint x: 304, endPoint y: 272, distance: 6.3
click at [309, 270] on h6 "NEXT" at bounding box center [304, 270] width 13 height 8
type input "62"
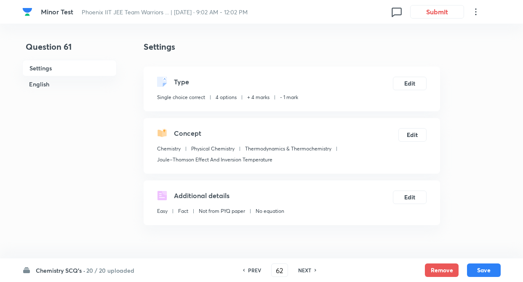
checkbox input "false"
checkbox input "true"
drag, startPoint x: 302, startPoint y: 270, endPoint x: 307, endPoint y: 271, distance: 5.3
click at [303, 270] on h6 "NEXT" at bounding box center [304, 270] width 13 height 8
type input "63"
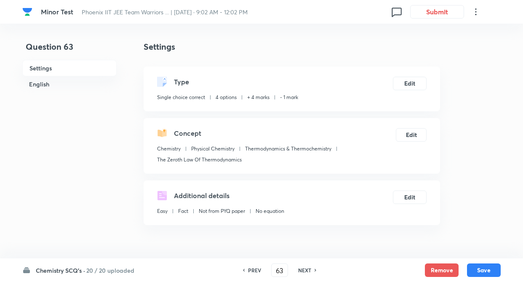
checkbox input "true"
click at [307, 271] on h6 "NEXT" at bounding box center [304, 270] width 13 height 8
type input "64"
checkbox input "false"
checkbox input "true"
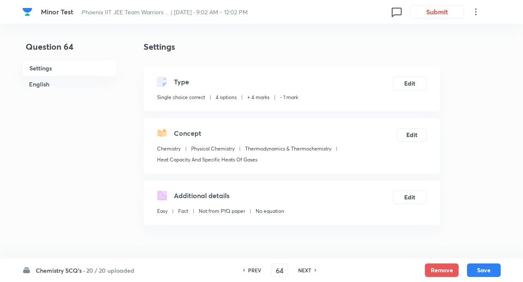
click at [303, 267] on h6 "NEXT" at bounding box center [304, 270] width 13 height 8
type input "65"
checkbox input "true"
drag, startPoint x: 305, startPoint y: 268, endPoint x: 304, endPoint y: 273, distance: 5.1
click at [305, 268] on h6 "NEXT" at bounding box center [304, 270] width 13 height 8
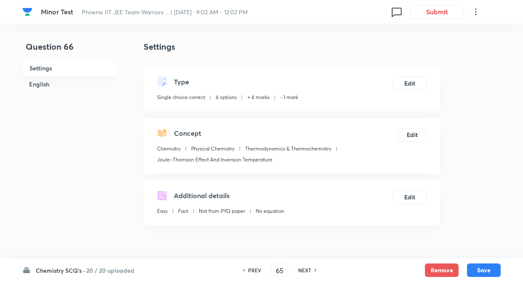
type input "66"
checkbox input "true"
click at [307, 271] on h6 "NEXT" at bounding box center [304, 270] width 13 height 8
type input "67"
checkbox input "false"
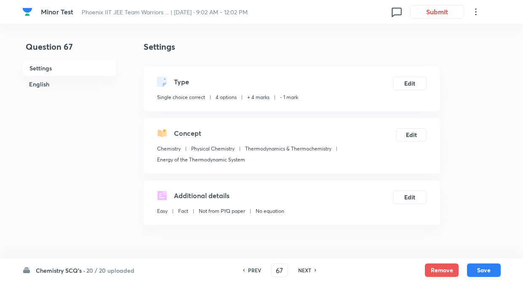
checkbox input "true"
click at [306, 269] on h6 "NEXT" at bounding box center [304, 270] width 13 height 8
type input "68"
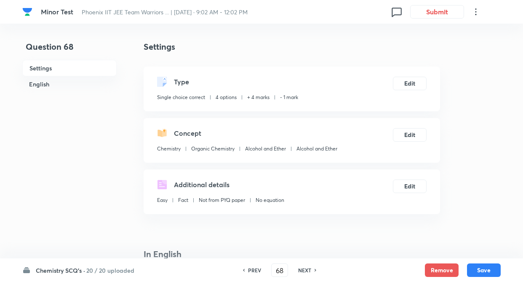
checkbox input "false"
checkbox input "true"
click at [255, 272] on h6 "PREV" at bounding box center [254, 270] width 13 height 8
type input "67"
checkbox input "false"
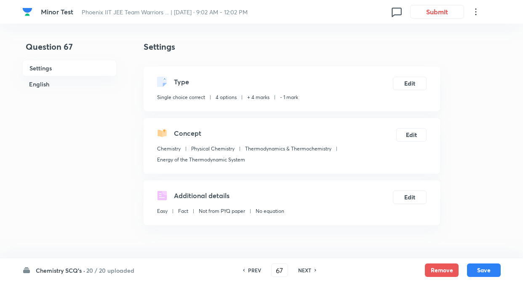
checkbox input "true"
click at [305, 268] on h6 "NEXT" at bounding box center [304, 270] width 13 height 8
type input "68"
checkbox input "false"
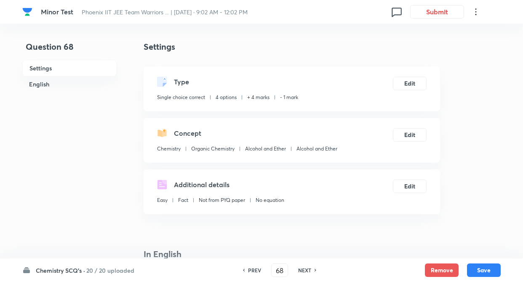
checkbox input "true"
click at [308, 271] on h6 "NEXT" at bounding box center [304, 270] width 13 height 8
type input "69"
checkbox input "false"
checkbox input "true"
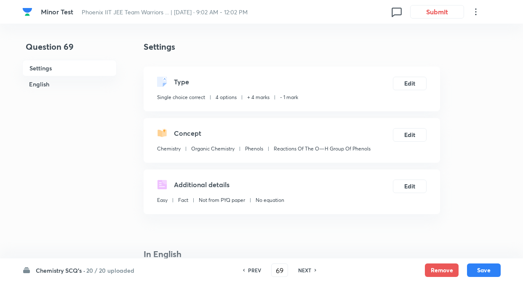
drag, startPoint x: 305, startPoint y: 270, endPoint x: 300, endPoint y: 276, distance: 8.1
click at [303, 270] on h6 "NEXT" at bounding box center [304, 270] width 13 height 8
type input "70"
checkbox input "false"
checkbox input "true"
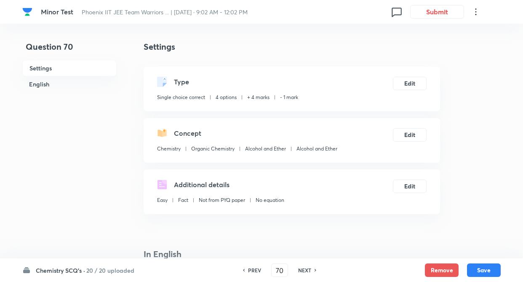
click at [311, 269] on h6 "NEXT" at bounding box center [304, 270] width 13 height 8
type input "71"
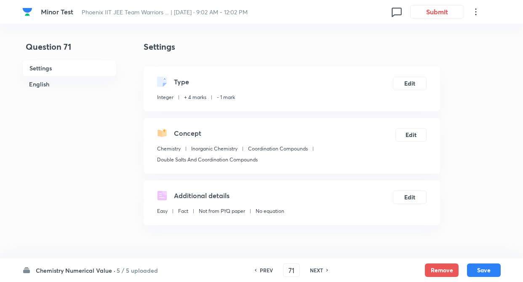
type input "3"
click at [323, 268] on div "NEXT" at bounding box center [318, 270] width 22 height 8
type input "72"
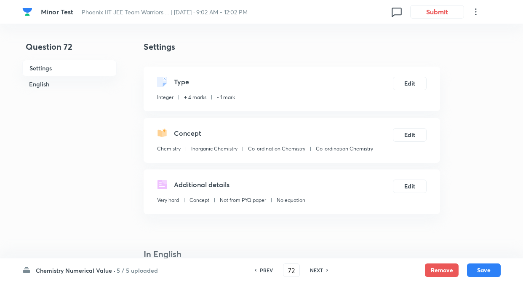
type input "1"
click at [323, 268] on div "NEXT" at bounding box center [318, 270] width 22 height 8
type input "73"
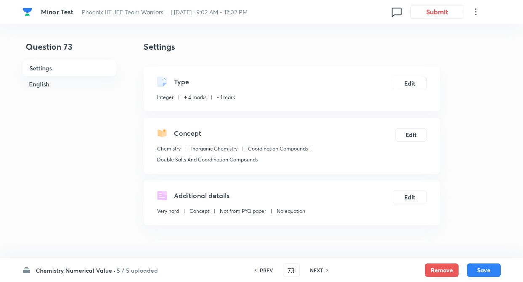
type input "2"
click at [323, 268] on div "NEXT" at bounding box center [318, 270] width 22 height 8
type input "74"
type input "22"
click at [323, 268] on div "NEXT" at bounding box center [318, 270] width 22 height 8
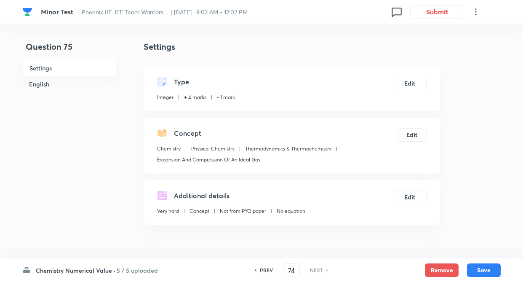
type input "75"
type input "96"
drag, startPoint x: 133, startPoint y: 177, endPoint x: 69, endPoint y: 50, distance: 142.1
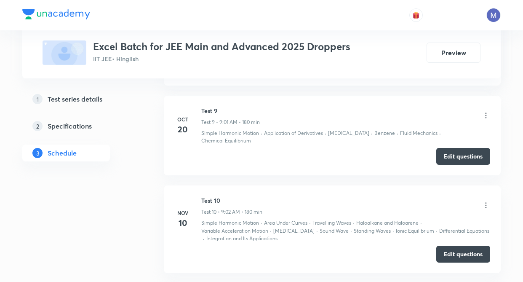
scroll to position [1116, 0]
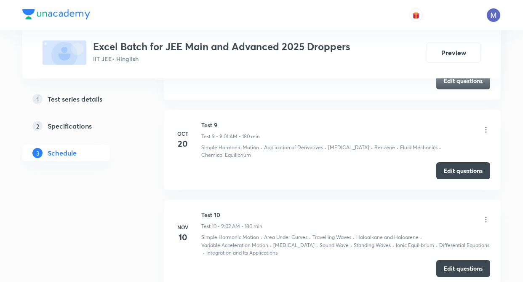
click at [457, 161] on button "Edit questions" at bounding box center [464, 169] width 54 height 17
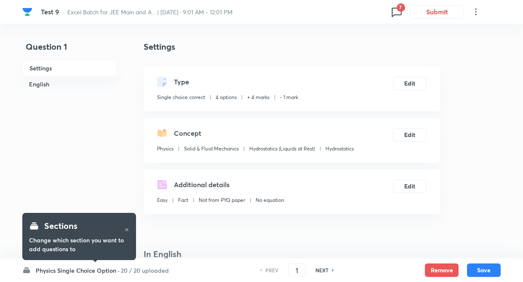
checkbox input "true"
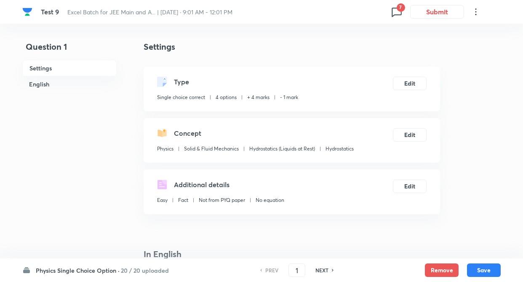
click at [397, 14] on icon at bounding box center [396, 11] width 13 height 13
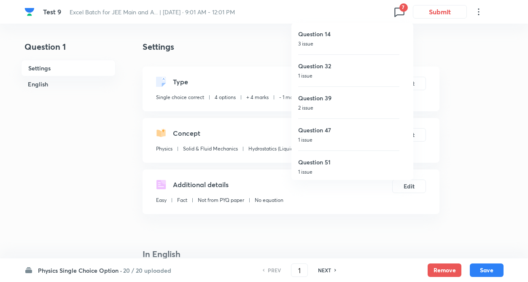
click at [137, 130] on div at bounding box center [264, 141] width 528 height 282
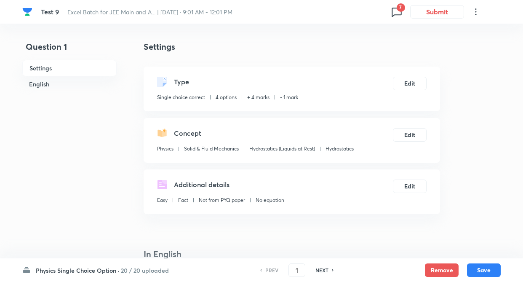
click at [139, 268] on h6 "20 / 20 uploaded" at bounding box center [145, 270] width 48 height 9
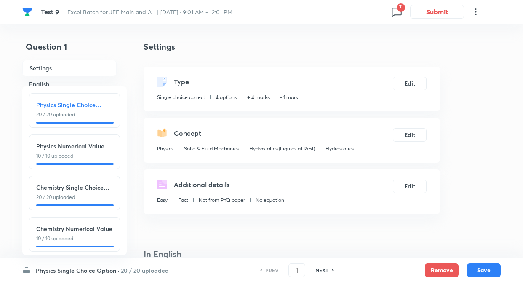
drag, startPoint x: 94, startPoint y: 194, endPoint x: 229, endPoint y: 184, distance: 134.8
click at [96, 194] on p "20 / 20 uploaded" at bounding box center [74, 197] width 77 height 8
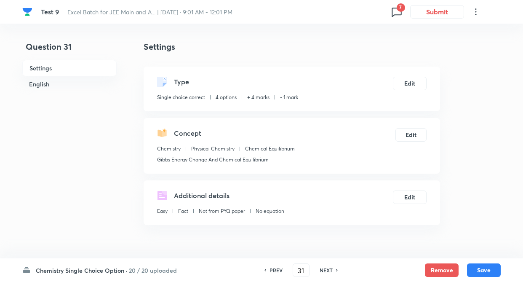
type input "31"
checkbox input "false"
checkbox input "true"
click at [321, 271] on h6 "NEXT" at bounding box center [326, 270] width 13 height 8
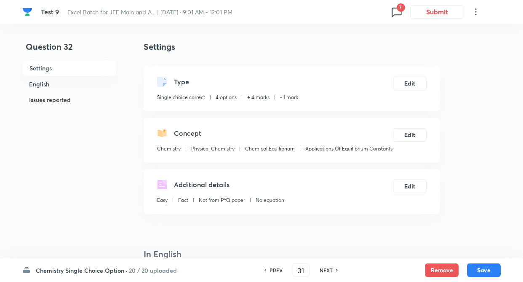
type input "32"
checkbox input "false"
checkbox input "true"
click at [325, 269] on h6 "NEXT" at bounding box center [326, 270] width 13 height 8
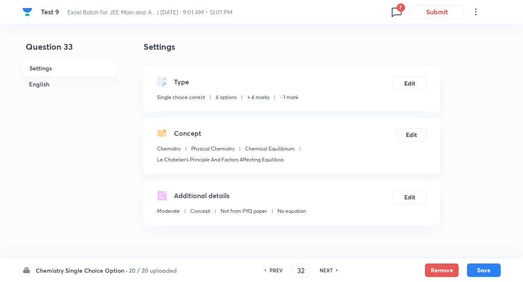
type input "33"
checkbox input "true"
click at [327, 270] on h6 "NEXT" at bounding box center [326, 270] width 13 height 8
type input "34"
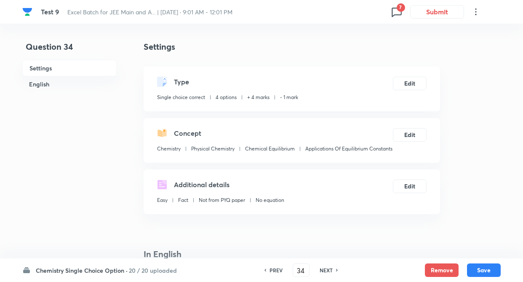
checkbox input "false"
checkbox input "true"
click at [327, 268] on h6 "NEXT" at bounding box center [326, 270] width 13 height 8
type input "35"
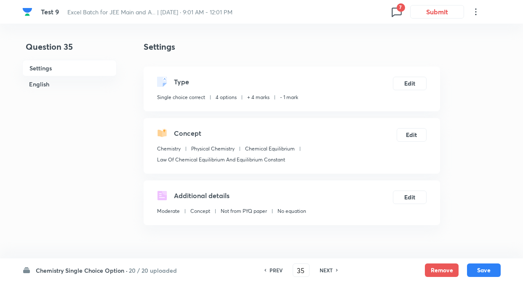
checkbox input "true"
click at [326, 269] on h6 "NEXT" at bounding box center [326, 270] width 13 height 8
type input "36"
checkbox input "false"
checkbox input "true"
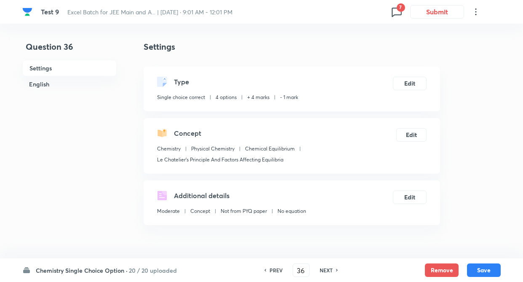
click at [325, 270] on h6 "NEXT" at bounding box center [326, 270] width 13 height 8
type input "37"
checkbox input "false"
checkbox input "true"
click at [325, 270] on h6 "NEXT" at bounding box center [326, 270] width 13 height 8
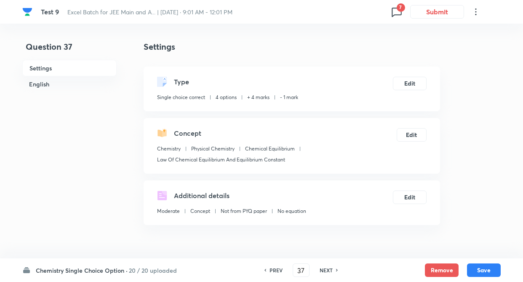
type input "38"
checkbox input "false"
checkbox input "true"
click at [326, 270] on h6 "NEXT" at bounding box center [326, 270] width 13 height 8
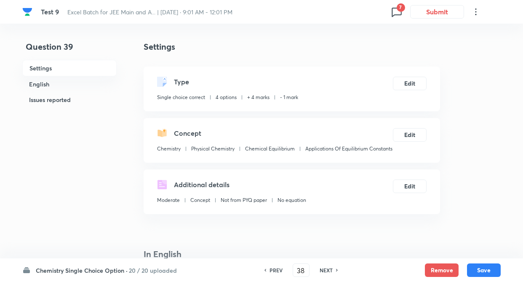
type input "39"
checkbox input "false"
checkbox input "true"
click at [327, 268] on h6 "NEXT" at bounding box center [326, 270] width 13 height 8
type input "40"
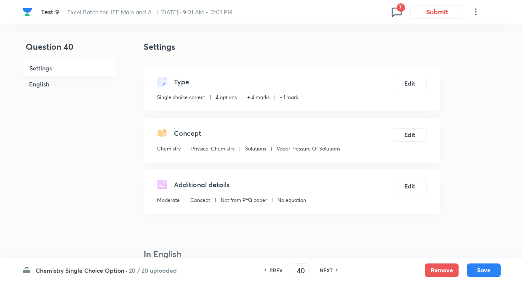
checkbox input "false"
checkbox input "true"
click at [277, 270] on h6 "PREV" at bounding box center [276, 270] width 13 height 8
type input "39"
checkbox input "false"
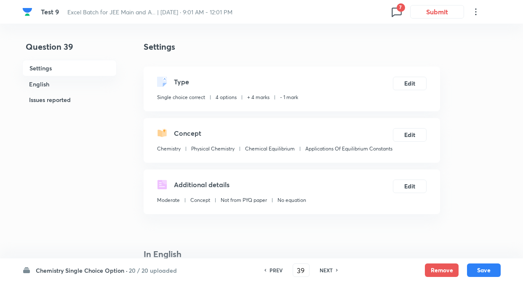
checkbox input "true"
click at [330, 271] on h6 "NEXT" at bounding box center [326, 270] width 13 height 8
type input "40"
checkbox input "false"
checkbox input "true"
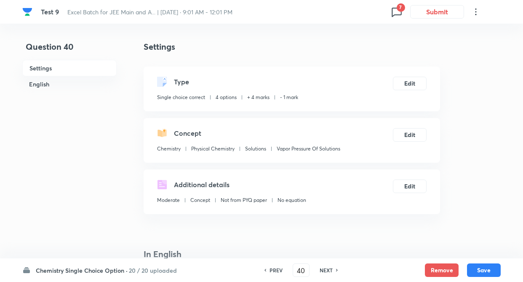
click at [396, 11] on icon at bounding box center [396, 11] width 13 height 13
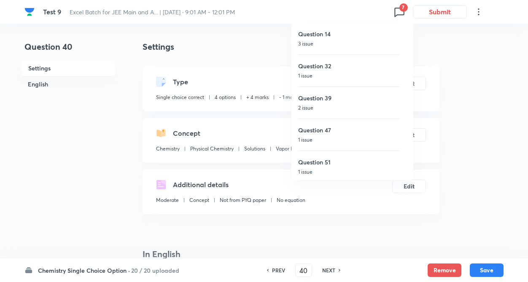
drag, startPoint x: 480, startPoint y: 164, endPoint x: 437, endPoint y: 166, distance: 42.6
click at [476, 164] on div at bounding box center [264, 141] width 528 height 282
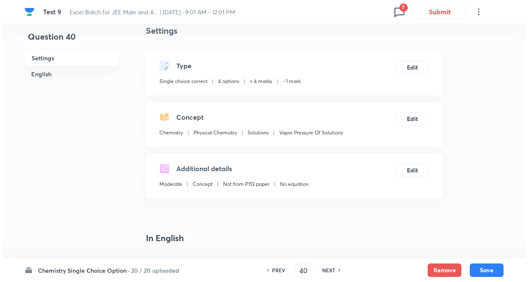
scroll to position [17, 0]
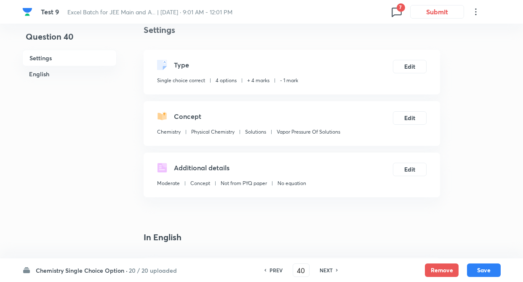
click at [400, 11] on span "7" at bounding box center [401, 7] width 8 height 8
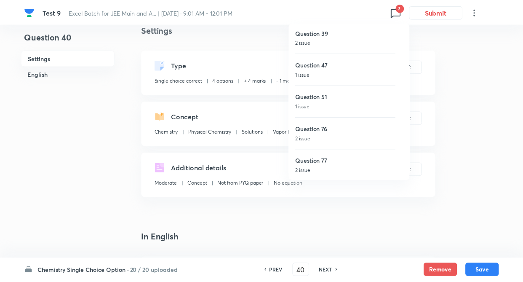
scroll to position [67, 0]
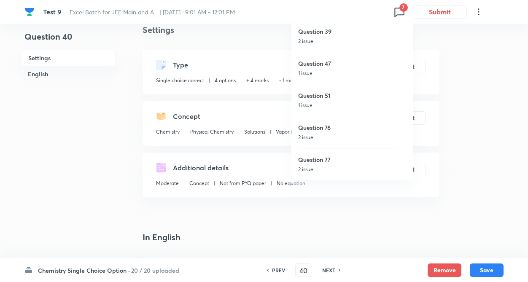
drag, startPoint x: 451, startPoint y: 161, endPoint x: 484, endPoint y: 164, distance: 32.6
click at [452, 160] on div at bounding box center [264, 141] width 528 height 282
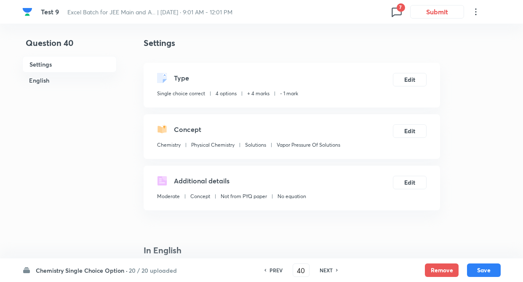
scroll to position [0, 0]
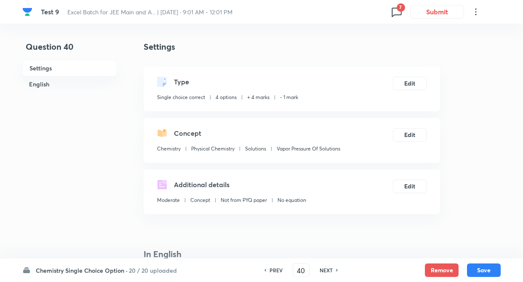
click at [322, 271] on h6 "NEXT" at bounding box center [326, 270] width 13 height 8
type input "41"
checkbox input "false"
checkbox input "true"
drag, startPoint x: 323, startPoint y: 268, endPoint x: 323, endPoint y: 274, distance: 5.9
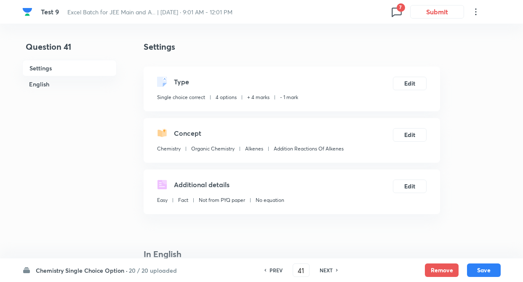
click at [323, 268] on h6 "NEXT" at bounding box center [326, 270] width 13 height 8
type input "42"
checkbox input "false"
checkbox input "true"
click at [323, 271] on h6 "NEXT" at bounding box center [326, 270] width 13 height 8
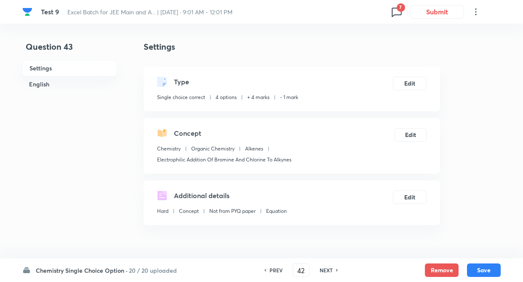
type input "43"
checkbox input "false"
checkbox input "true"
click at [324, 269] on h6 "NEXT" at bounding box center [326, 270] width 13 height 8
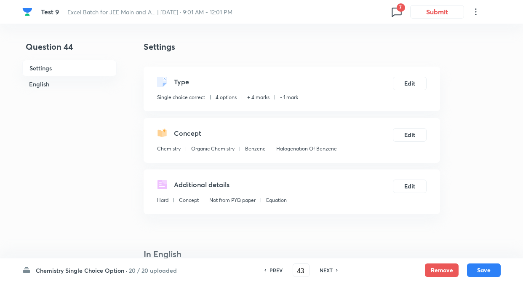
type input "44"
checkbox input "true"
click at [325, 269] on h6 "NEXT" at bounding box center [326, 270] width 13 height 8
type input "45"
checkbox input "false"
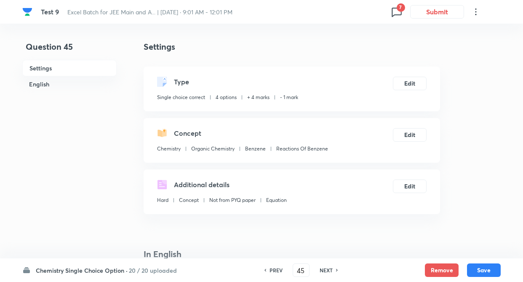
checkbox input "true"
click at [323, 269] on h6 "NEXT" at bounding box center [326, 270] width 13 height 8
type input "46"
checkbox input "false"
checkbox input "true"
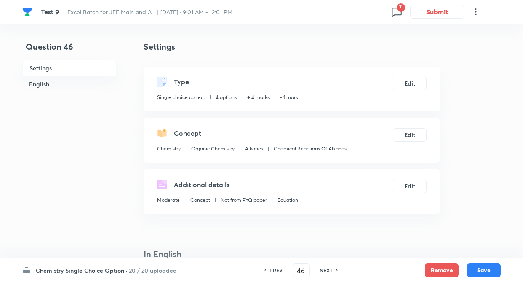
click at [325, 269] on h6 "NEXT" at bounding box center [326, 270] width 13 height 8
type input "47"
checkbox input "false"
checkbox input "true"
click at [326, 269] on h6 "NEXT" at bounding box center [326, 270] width 13 height 8
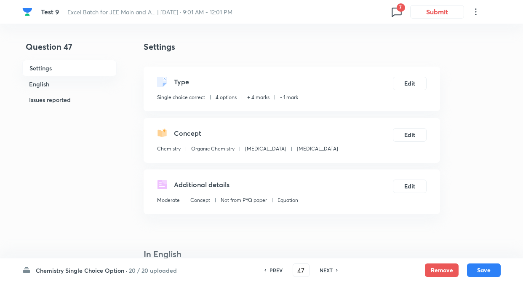
type input "48"
checkbox input "false"
checkbox input "true"
click at [325, 269] on h6 "NEXT" at bounding box center [326, 270] width 13 height 8
type input "49"
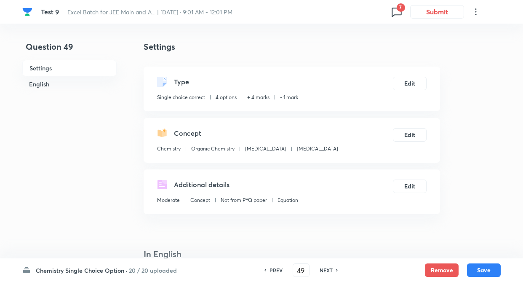
checkbox input "true"
click at [323, 269] on h6 "NEXT" at bounding box center [326, 270] width 13 height 8
type input "50"
checkbox input "true"
drag, startPoint x: 323, startPoint y: 267, endPoint x: 329, endPoint y: 268, distance: 6.0
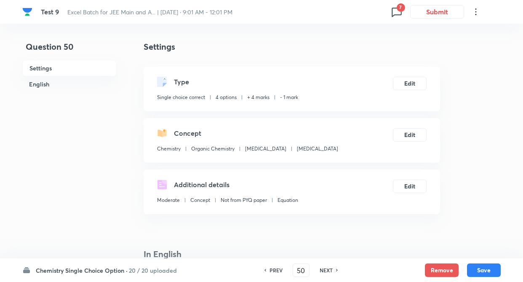
click at [323, 266] on h6 "NEXT" at bounding box center [326, 270] width 13 height 8
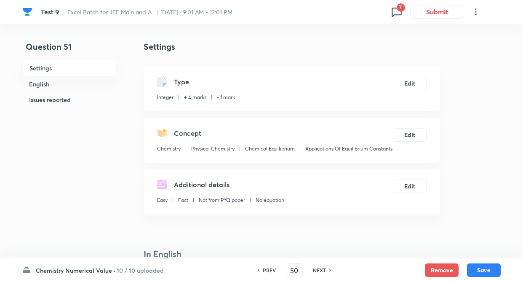
type input "51"
type input "4"
drag, startPoint x: 315, startPoint y: 267, endPoint x: 287, endPoint y: 262, distance: 28.6
click at [311, 266] on div "PREV 51 ​ NEXT" at bounding box center [294, 269] width 109 height 13
click at [322, 270] on h6 "NEXT" at bounding box center [319, 270] width 13 height 8
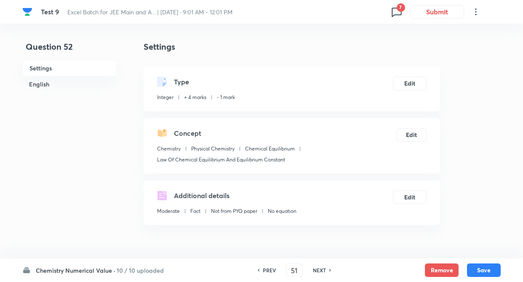
type input "52"
type input "40"
click at [319, 271] on h6 "NEXT" at bounding box center [319, 270] width 13 height 8
type input "53"
type input "4"
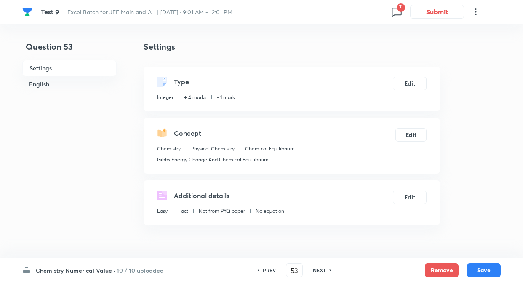
click at [318, 271] on h6 "NEXT" at bounding box center [319, 270] width 13 height 8
type input "54"
type input "125"
click at [320, 269] on h6 "NEXT" at bounding box center [319, 270] width 13 height 8
type input "55"
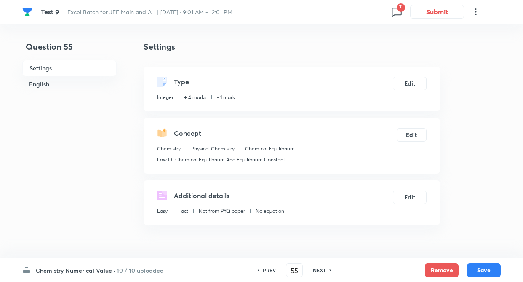
type input "2"
drag, startPoint x: 320, startPoint y: 272, endPoint x: 320, endPoint y: 267, distance: 5.1
click at [320, 271] on h6 "NEXT" at bounding box center [319, 270] width 13 height 8
type input "56"
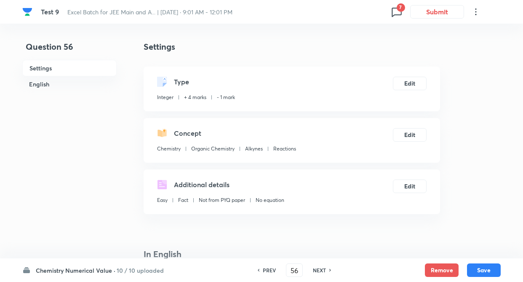
type input "3"
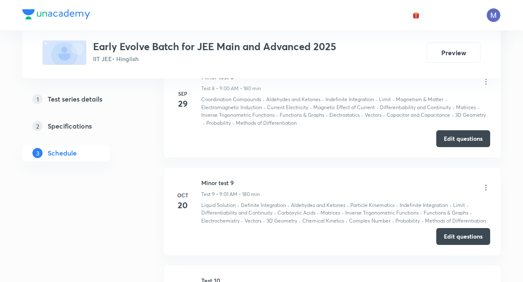
scroll to position [1130, 0]
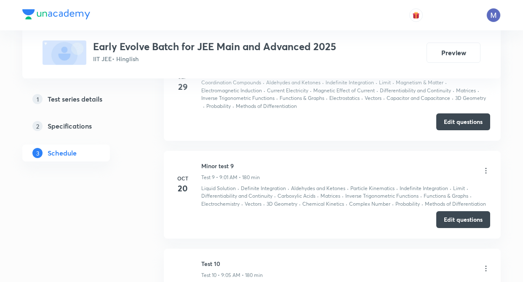
drag, startPoint x: 448, startPoint y: 226, endPoint x: 239, endPoint y: 202, distance: 210.5
click at [447, 226] on button "Edit questions" at bounding box center [464, 219] width 54 height 17
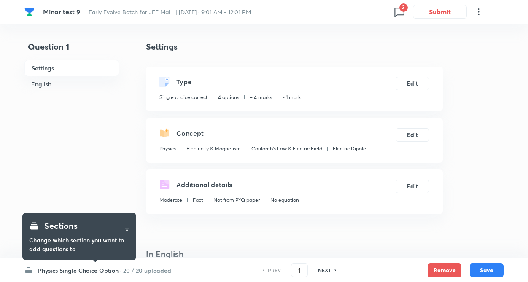
checkbox input "true"
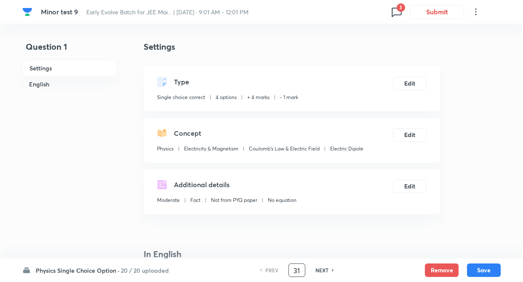
type input "31"
checkbox input "false"
checkbox input "true"
click at [303, 269] on input "31" at bounding box center [301, 270] width 16 height 15
click at [327, 270] on h6 "NEXT" at bounding box center [326, 270] width 13 height 8
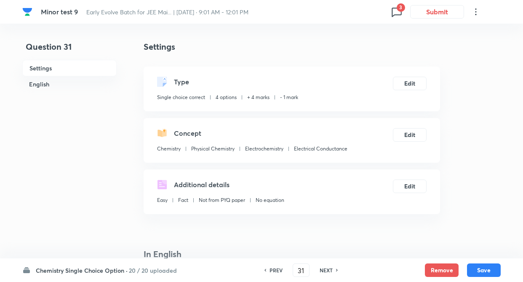
type input "32"
checkbox input "false"
checkbox input "true"
click at [327, 269] on h6 "NEXT" at bounding box center [326, 270] width 13 height 8
type input "33"
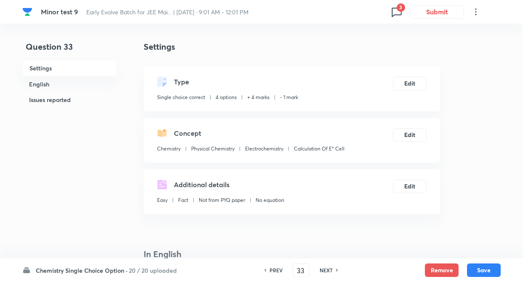
checkbox input "true"
click at [327, 269] on h6 "NEXT" at bounding box center [326, 270] width 13 height 8
type input "34"
checkbox input "false"
checkbox input "true"
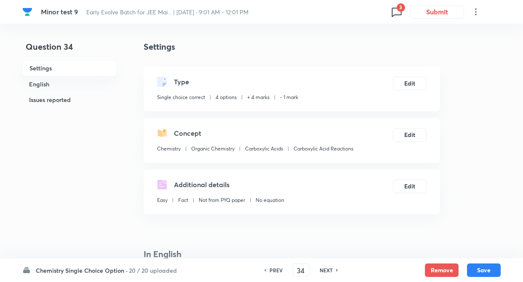
click at [324, 269] on h6 "NEXT" at bounding box center [326, 270] width 13 height 8
type input "35"
checkbox input "false"
checkbox input "true"
click at [320, 268] on h6 "NEXT" at bounding box center [326, 270] width 13 height 8
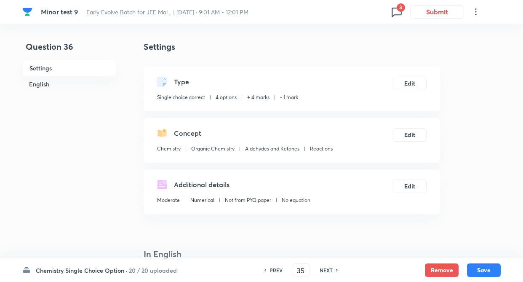
type input "36"
checkbox input "true"
click at [323, 270] on h6 "NEXT" at bounding box center [326, 270] width 13 height 8
type input "37"
checkbox input "true"
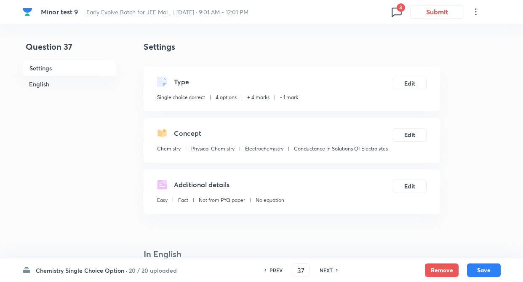
click at [323, 270] on h6 "NEXT" at bounding box center [326, 270] width 13 height 8
type input "38"
checkbox input "false"
checkbox input "true"
click at [327, 267] on h6 "NEXT" at bounding box center [326, 270] width 13 height 8
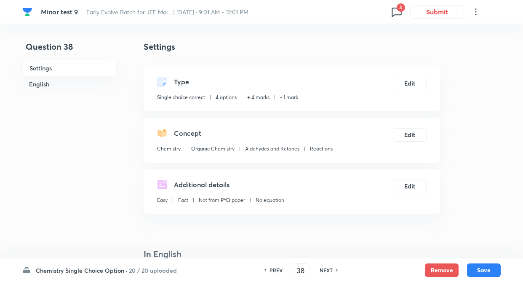
type input "39"
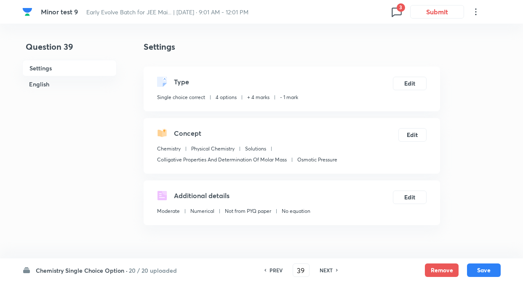
checkbox input "true"
click at [325, 273] on h6 "NEXT" at bounding box center [326, 270] width 13 height 8
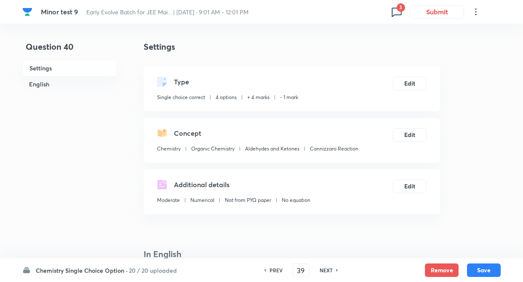
type input "40"
checkbox input "false"
checkbox input "true"
click at [322, 271] on h6 "NEXT" at bounding box center [326, 270] width 13 height 8
type input "41"
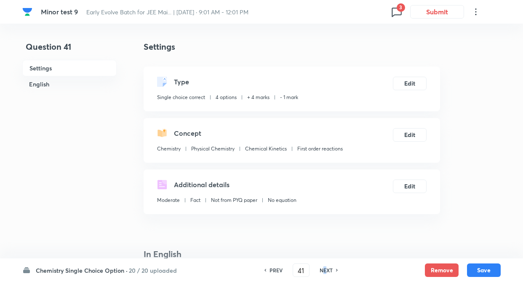
checkbox input "false"
checkbox input "true"
click at [322, 271] on h6 "NEXT" at bounding box center [326, 270] width 13 height 8
type input "42"
checkbox input "false"
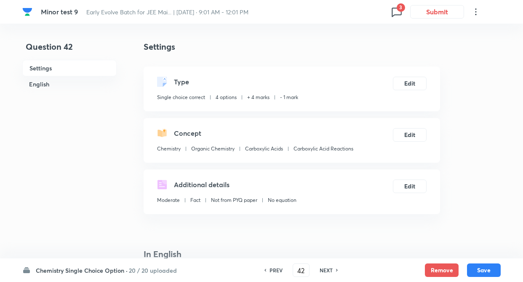
checkbox input "true"
click at [327, 268] on h6 "NEXT" at bounding box center [326, 270] width 13 height 8
type input "43"
checkbox input "false"
checkbox input "true"
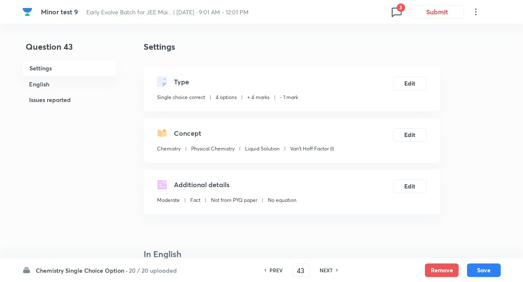
drag, startPoint x: 327, startPoint y: 271, endPoint x: 322, endPoint y: 273, distance: 5.3
click at [327, 272] on h6 "NEXT" at bounding box center [326, 270] width 13 height 8
type input "44"
checkbox input "false"
checkbox input "true"
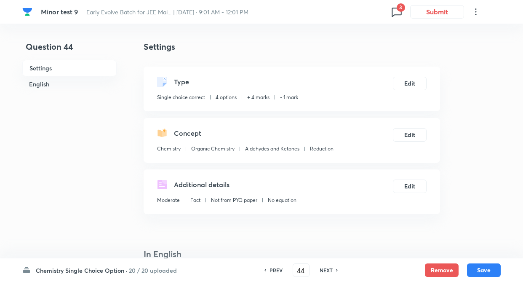
click at [321, 273] on h6 "NEXT" at bounding box center [326, 270] width 13 height 8
type input "45"
checkbox input "false"
checkbox input "true"
click at [322, 273] on h6 "NEXT" at bounding box center [326, 270] width 13 height 8
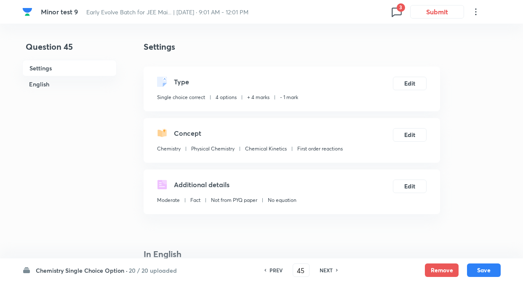
type input "46"
checkbox input "false"
checkbox input "true"
click at [325, 272] on h6 "NEXT" at bounding box center [326, 270] width 13 height 8
type input "47"
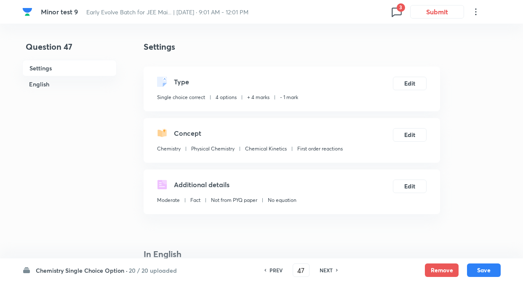
checkbox input "false"
checkbox input "true"
drag, startPoint x: 325, startPoint y: 272, endPoint x: 330, endPoint y: 269, distance: 5.5
click at [326, 271] on h6 "NEXT" at bounding box center [326, 270] width 13 height 8
type input "48"
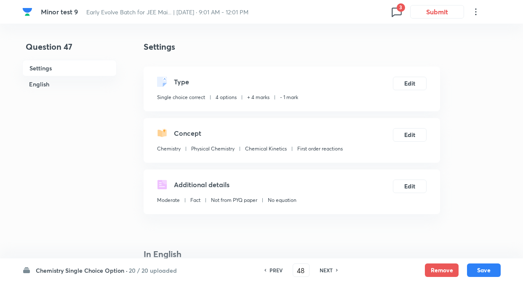
checkbox input "false"
checkbox input "true"
click at [325, 270] on h6 "NEXT" at bounding box center [326, 270] width 13 height 8
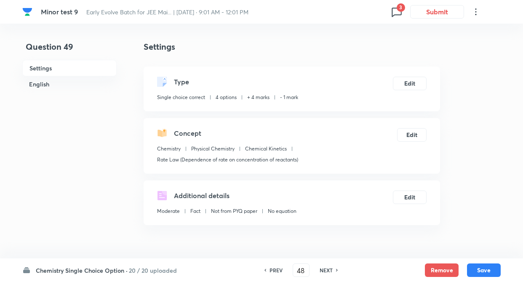
type input "49"
checkbox input "false"
checkbox input "true"
drag, startPoint x: 329, startPoint y: 268, endPoint x: 312, endPoint y: 277, distance: 18.8
click at [328, 268] on h6 "NEXT" at bounding box center [326, 270] width 13 height 8
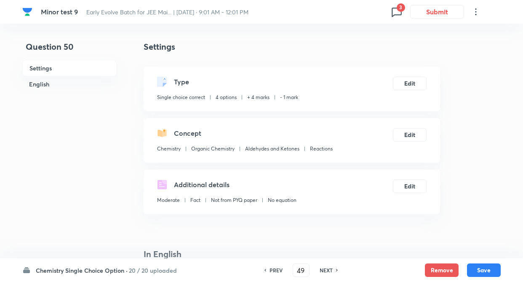
type input "50"
checkbox input "false"
checkbox input "true"
click at [327, 269] on h6 "NEXT" at bounding box center [326, 270] width 13 height 8
type input "51"
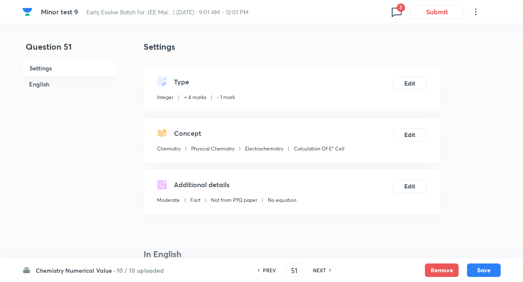
type input "0.591"
click at [323, 272] on h6 "NEXT" at bounding box center [319, 270] width 13 height 8
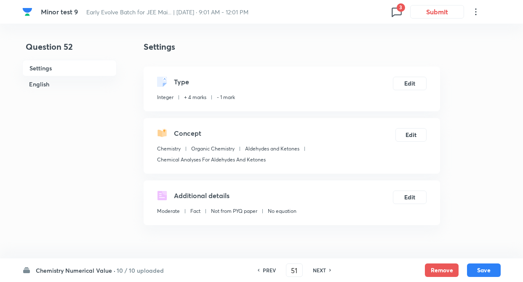
type input "52"
type input "3"
click at [322, 268] on h6 "NEXT" at bounding box center [319, 270] width 13 height 8
type input "53"
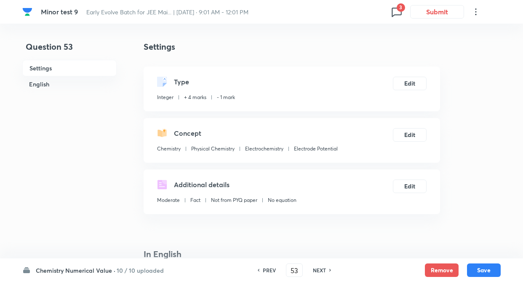
type input "51"
click at [321, 270] on h6 "NEXT" at bounding box center [319, 270] width 13 height 8
type input "54"
type input "8"
click at [318, 267] on h6 "NEXT" at bounding box center [319, 270] width 13 height 8
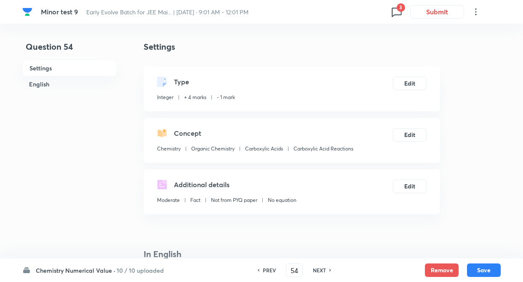
type input "55"
type input "18"
click at [319, 271] on h6 "NEXT" at bounding box center [319, 270] width 13 height 8
type input "56"
type input "1"
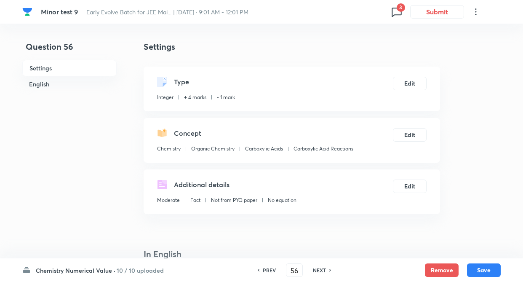
click at [320, 270] on h6 "NEXT" at bounding box center [319, 270] width 13 height 8
type input "57"
type input "0.5"
click at [319, 267] on h6 "NEXT" at bounding box center [319, 270] width 13 height 8
type input "58"
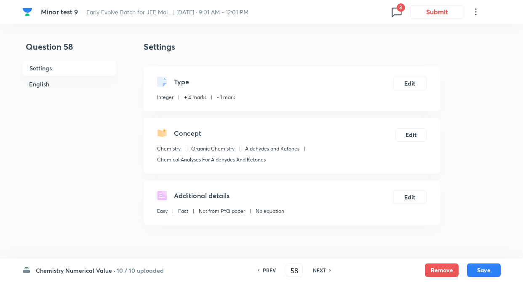
type input "3"
drag, startPoint x: 319, startPoint y: 268, endPoint x: 323, endPoint y: 274, distance: 6.8
click at [319, 269] on h6 "NEXT" at bounding box center [319, 270] width 13 height 8
type input "59"
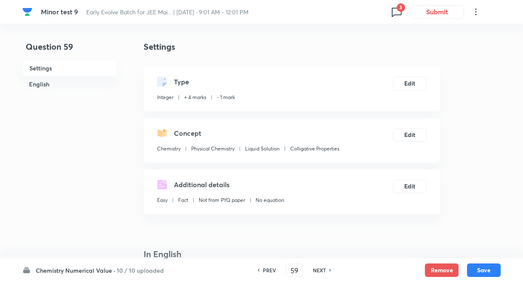
type input "3"
drag, startPoint x: 319, startPoint y: 269, endPoint x: 322, endPoint y: 277, distance: 8.4
click at [320, 269] on h6 "NEXT" at bounding box center [319, 270] width 13 height 8
type input "60"
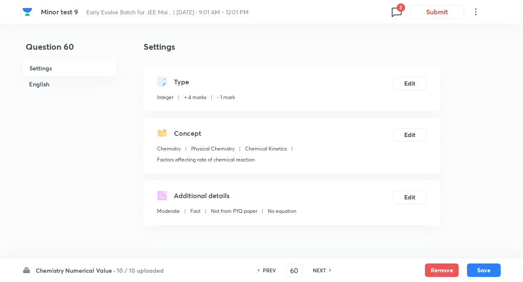
type input "164"
click at [399, 8] on span "3" at bounding box center [401, 7] width 8 height 8
